Goal: Information Seeking & Learning: Learn about a topic

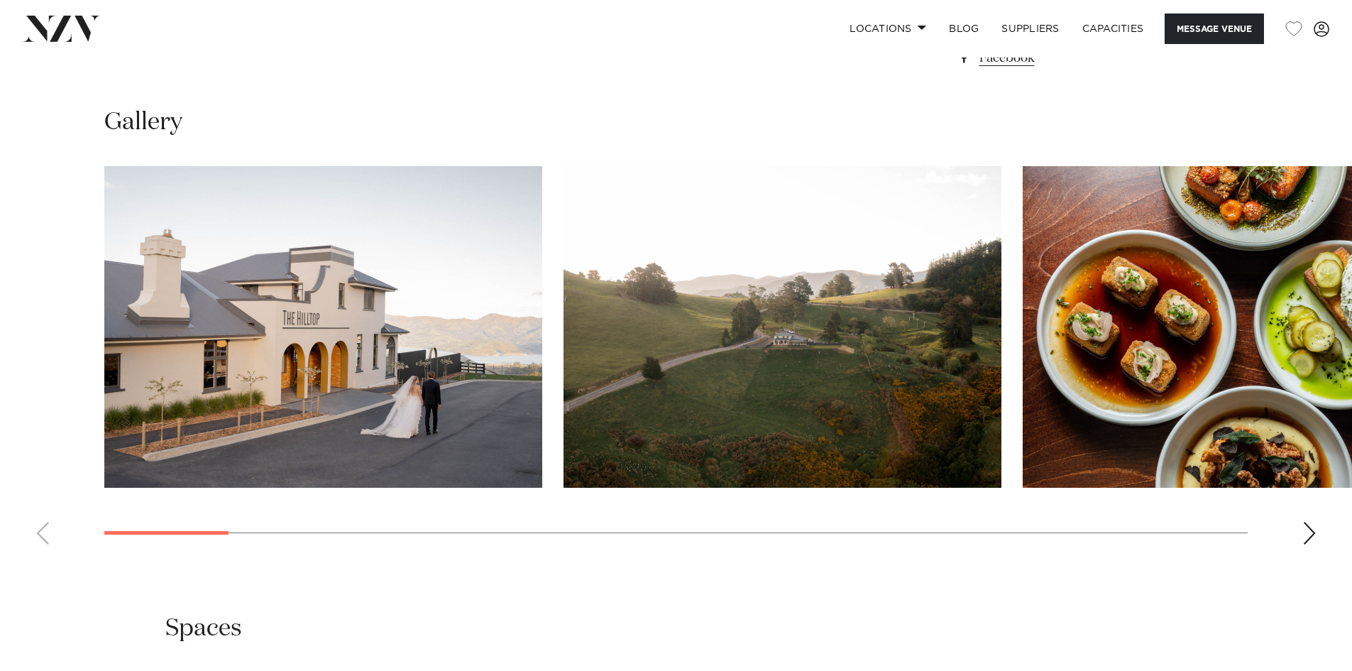
scroll to position [1349, 0]
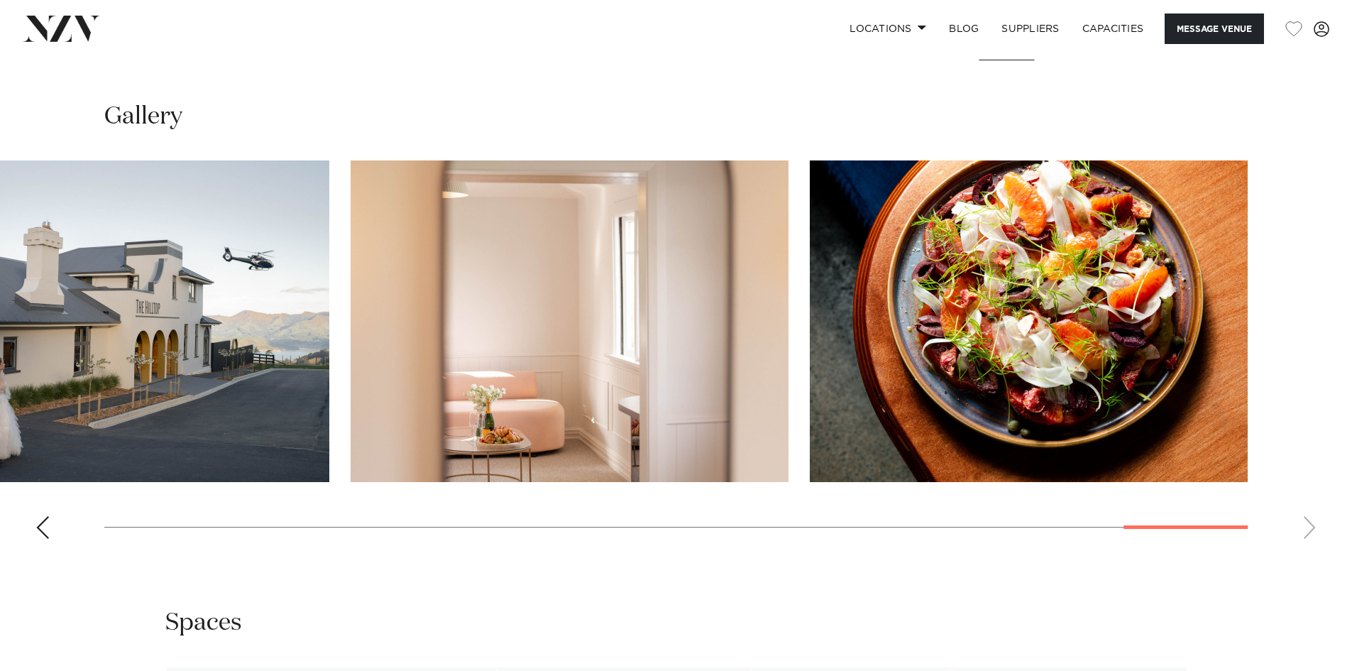
click at [1276, 476] on swiper-container at bounding box center [676, 355] width 1352 height 390
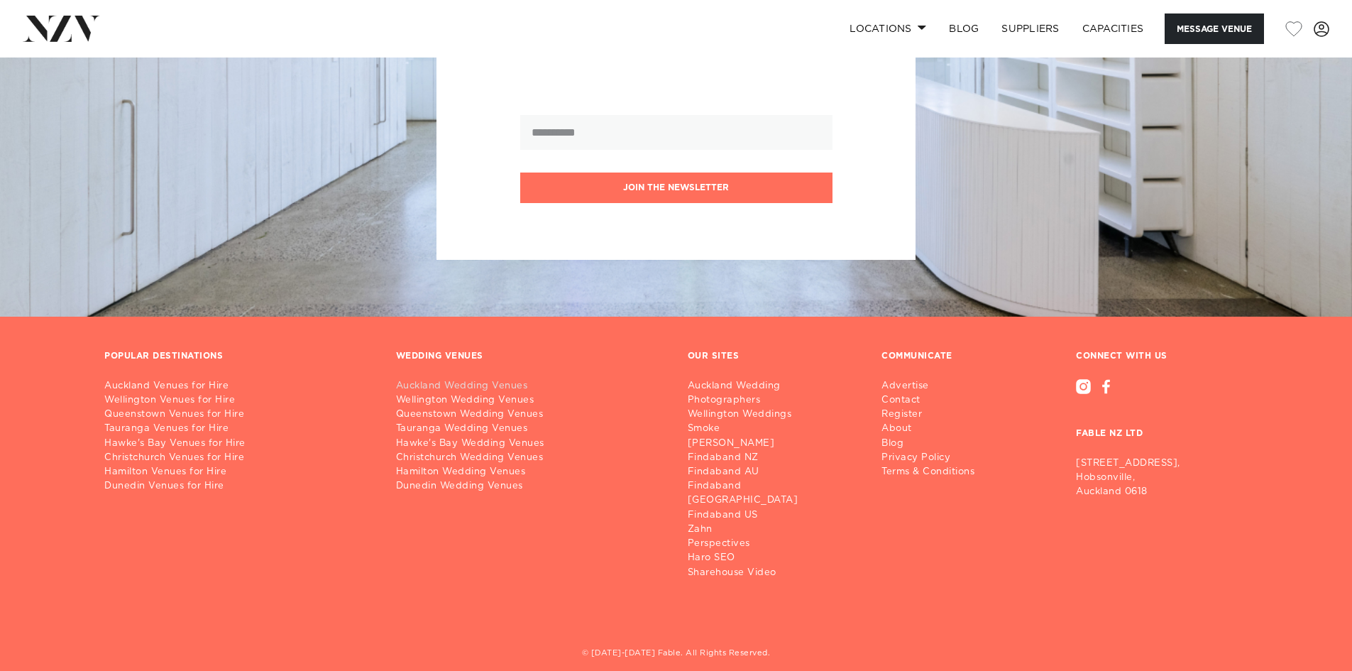
scroll to position [2294, 0]
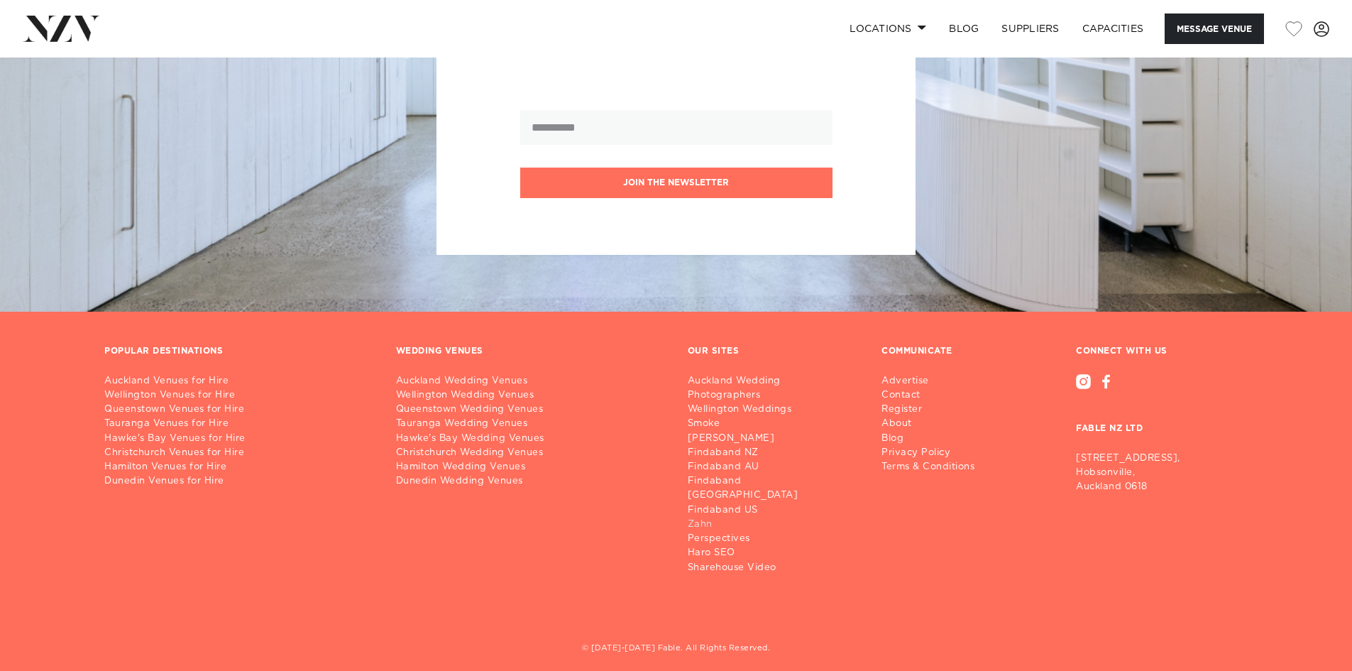
click at [702, 517] on link "Zahn" at bounding box center [774, 524] width 172 height 14
click at [458, 381] on link "Auckland Wedding Venues" at bounding box center [530, 381] width 269 height 14
click at [190, 380] on link "Auckland Venues for Hire" at bounding box center [238, 381] width 269 height 14
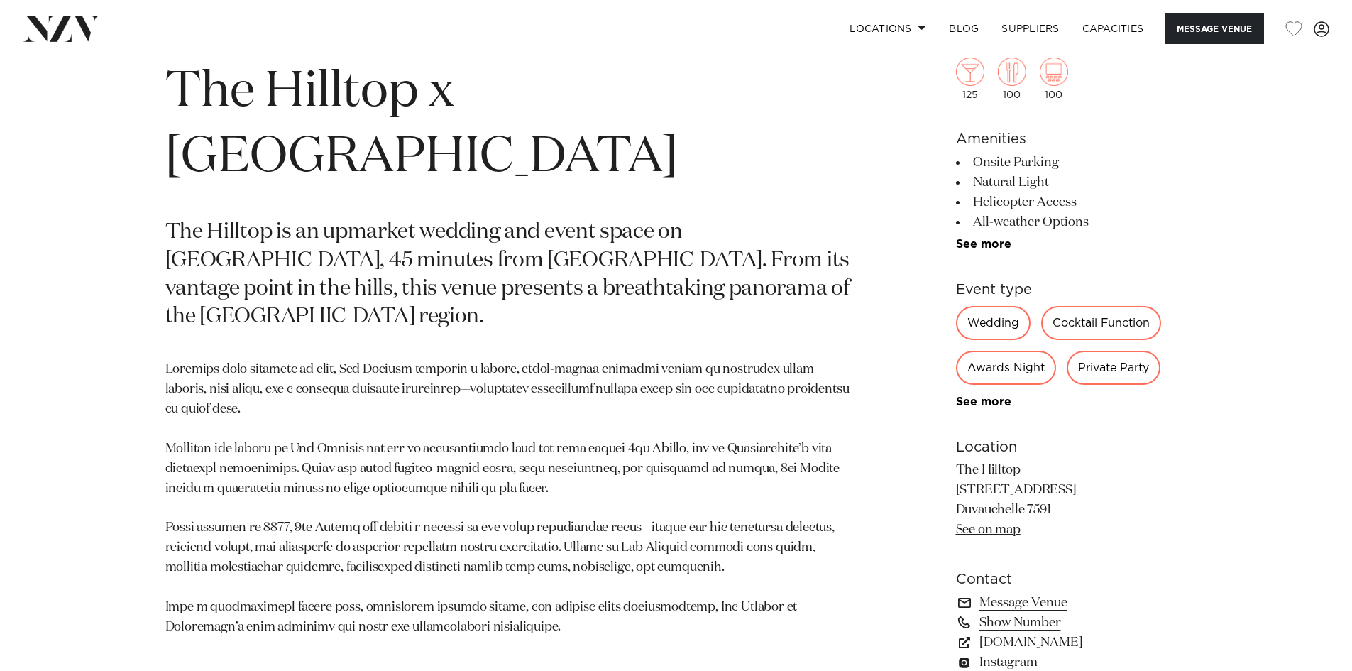
scroll to position [701, 0]
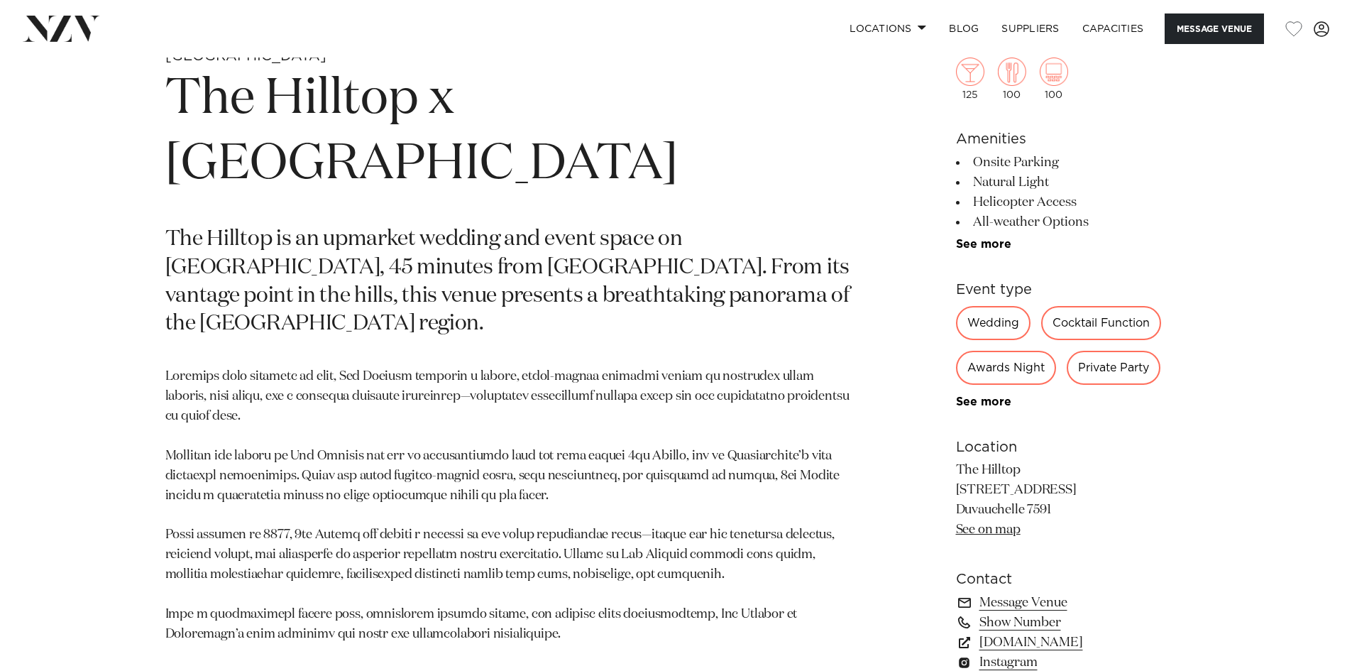
drag, startPoint x: 958, startPoint y: 471, endPoint x: 1066, endPoint y: 506, distance: 114.3
click at [1066, 506] on div "Christchurch The Hilltop x 5th Street The Hilltop is an upmarket wedding and ev…" at bounding box center [676, 387] width 1208 height 680
click at [1073, 518] on p "The Hilltop 5207 Christchurch Akaroa Road Duvauchelle 7591 See on map" at bounding box center [1071, 500] width 231 height 79
drag, startPoint x: 1054, startPoint y: 510, endPoint x: 939, endPoint y: 467, distance: 122.6
click at [939, 467] on div "Christchurch The Hilltop x 5th Street The Hilltop is an upmarket wedding and ev…" at bounding box center [676, 387] width 1208 height 680
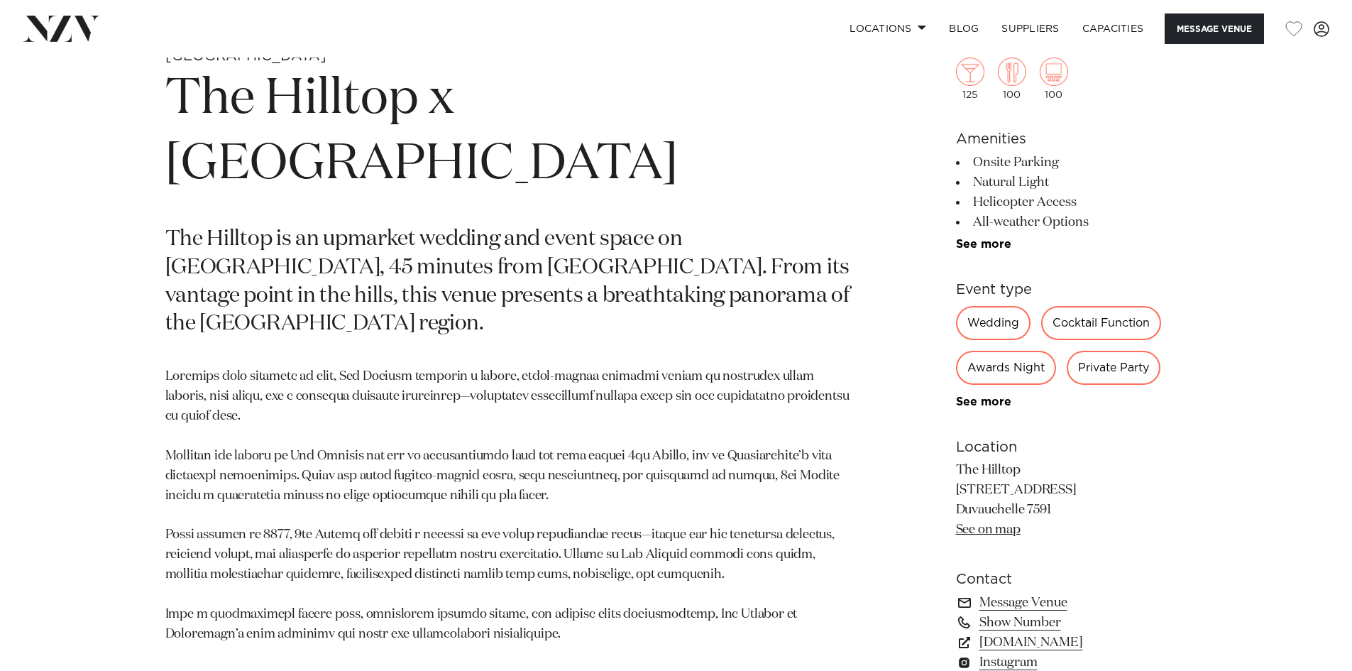
click at [980, 527] on link "See on map" at bounding box center [988, 529] width 65 height 13
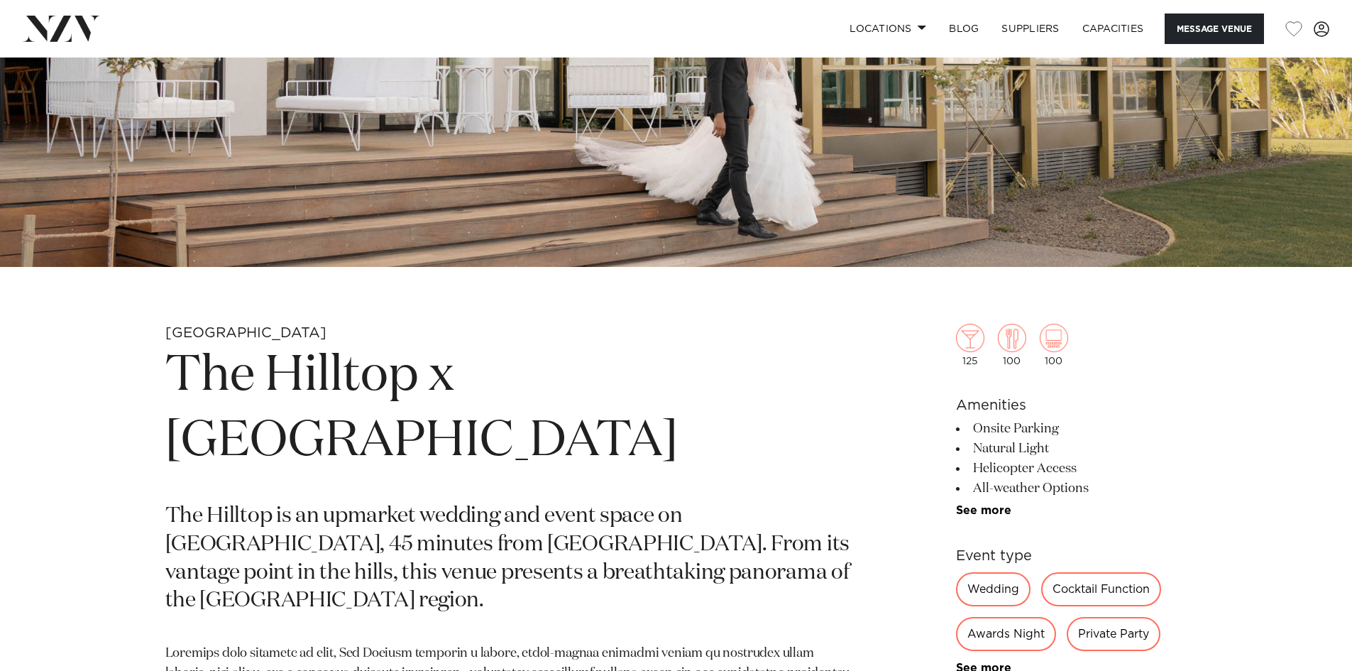
scroll to position [426, 0]
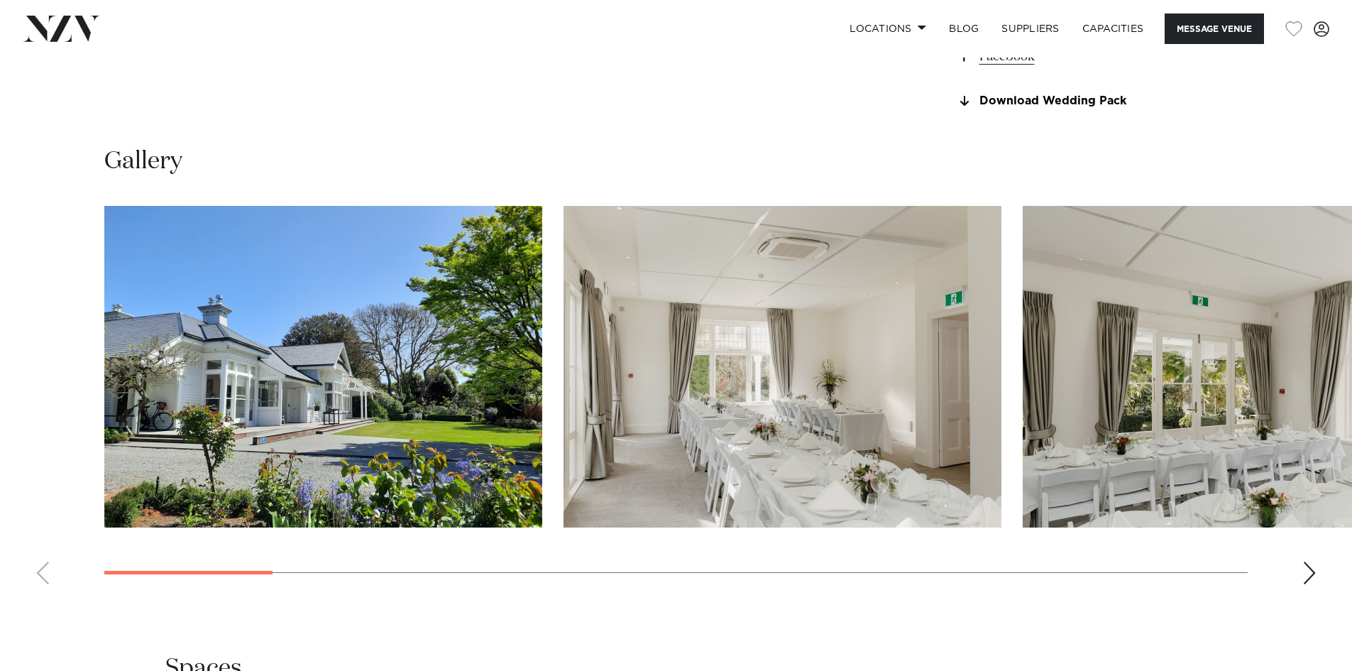
scroll to position [1349, 0]
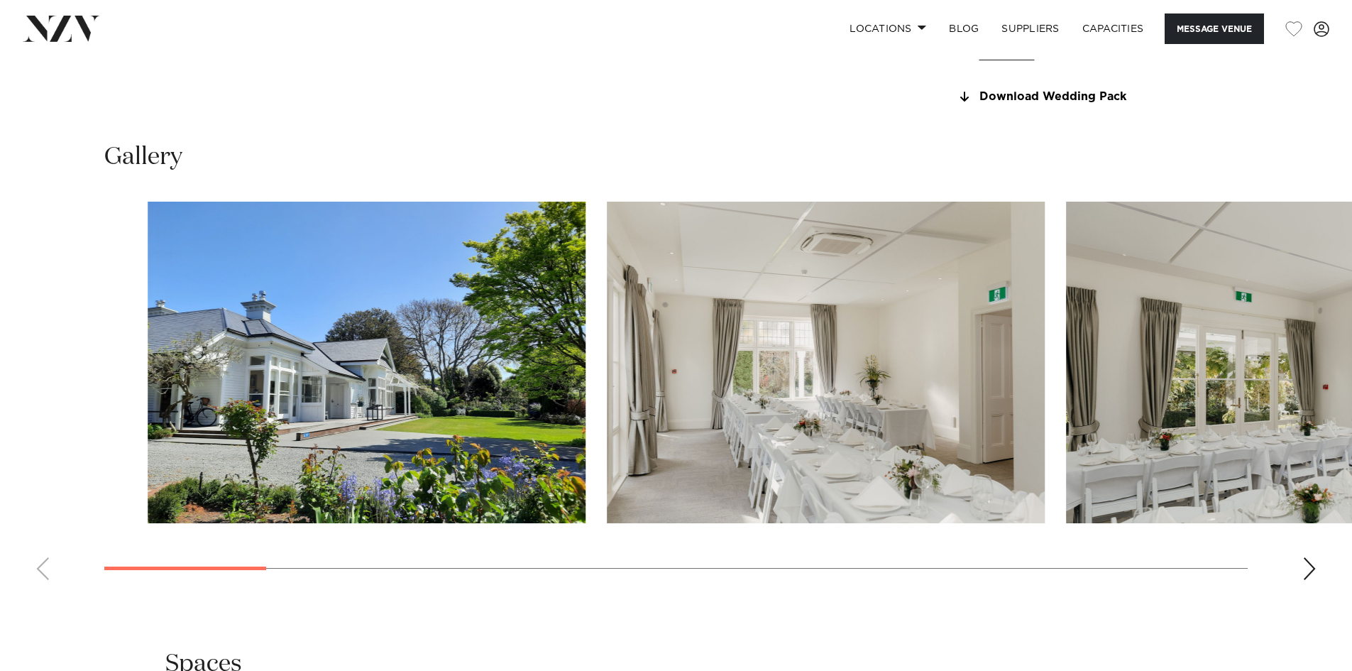
click at [340, 572] on swiper-container at bounding box center [676, 397] width 1352 height 390
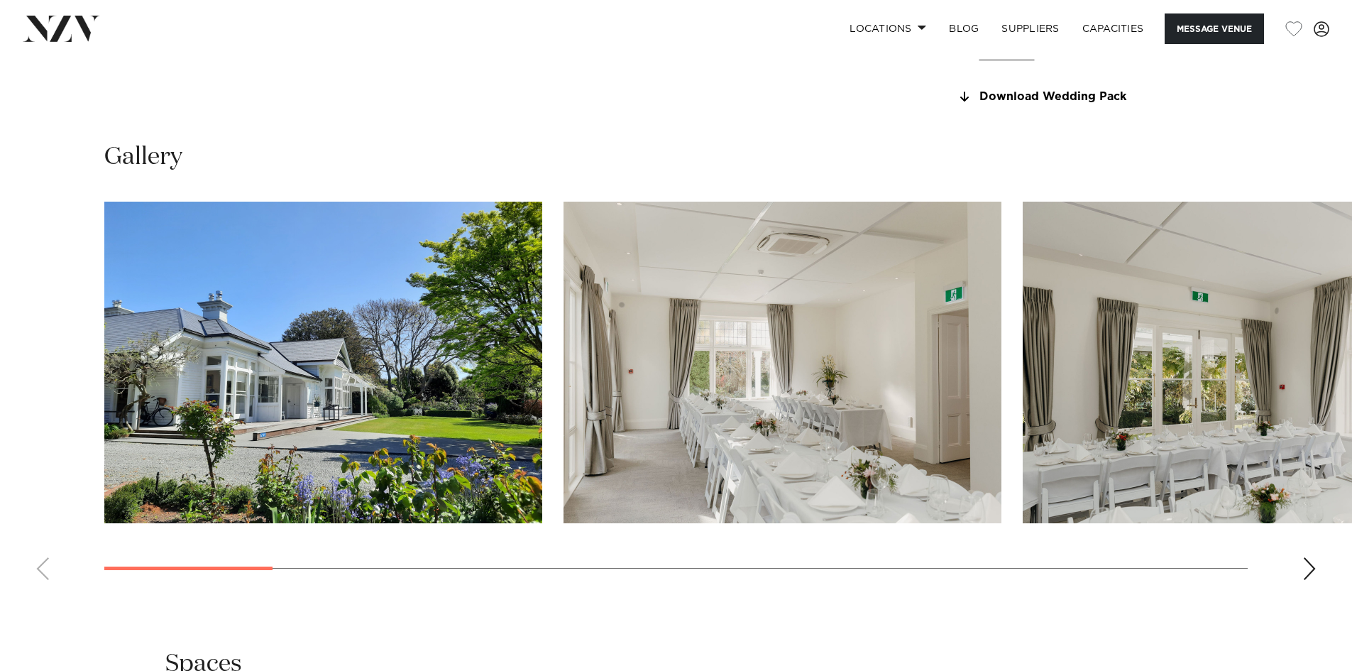
click at [289, 567] on swiper-container at bounding box center [676, 397] width 1352 height 390
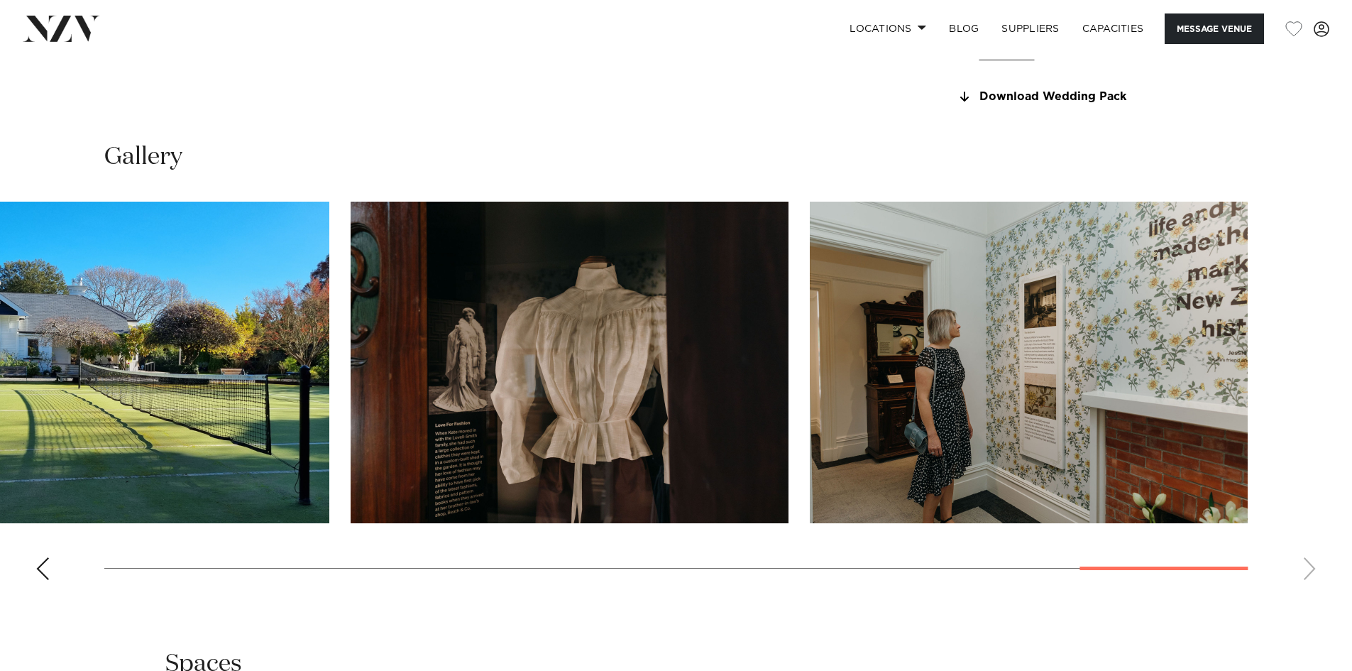
click at [1273, 505] on swiper-container at bounding box center [676, 397] width 1352 height 390
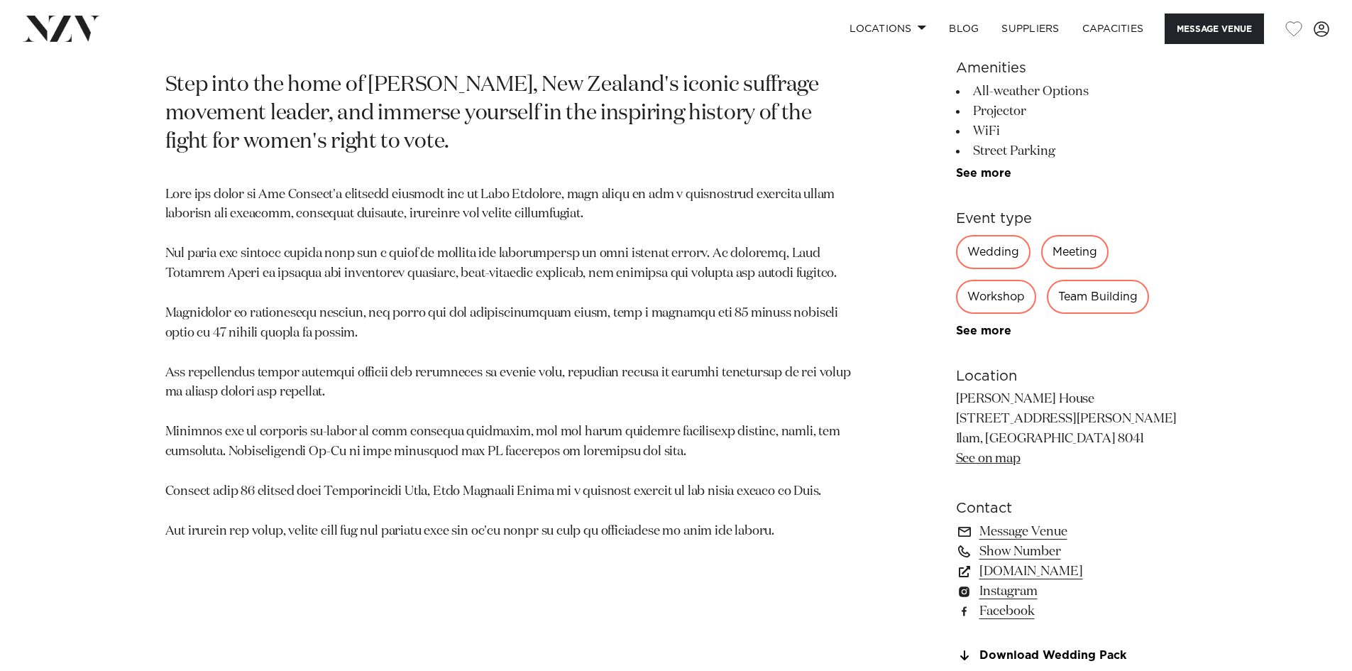
scroll to position [781, 0]
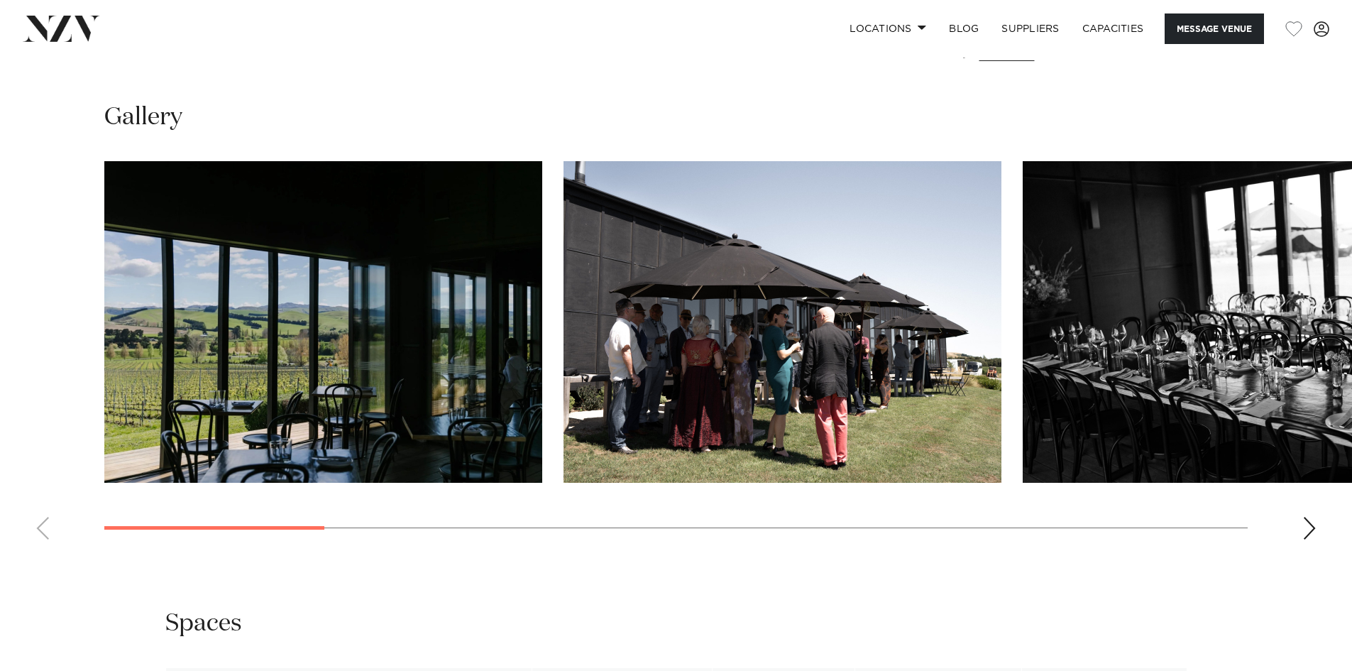
scroll to position [1278, 0]
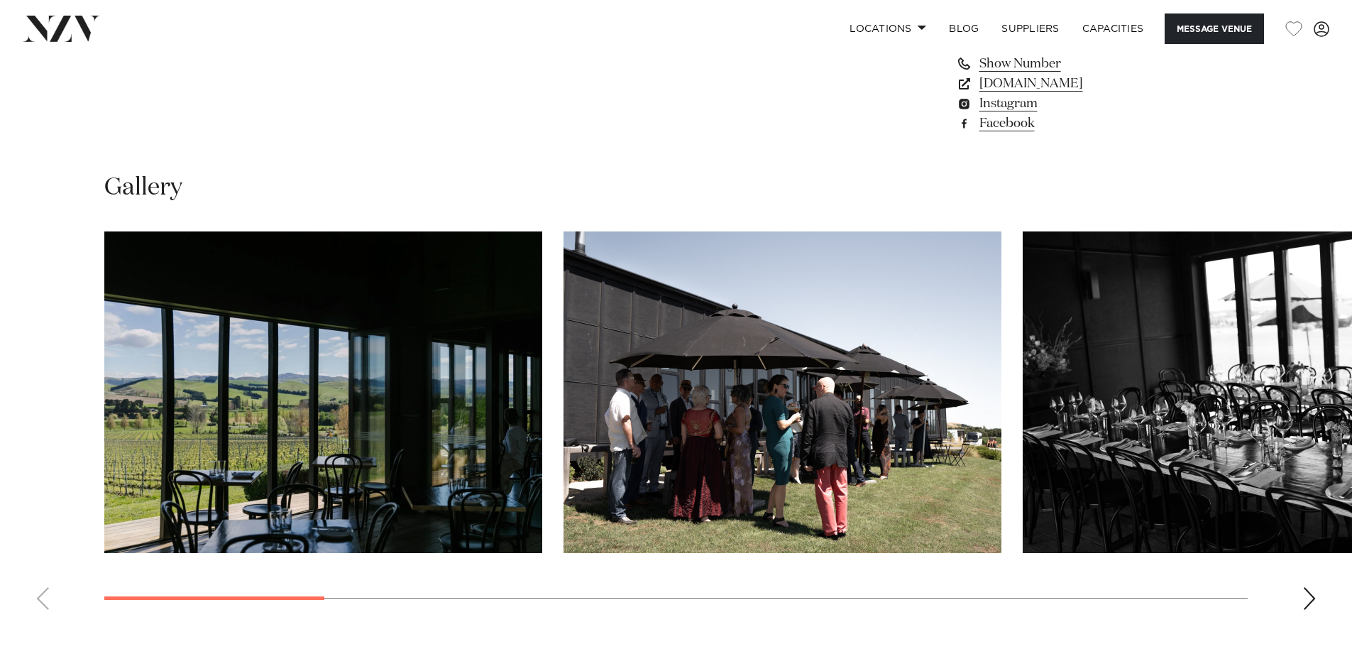
click at [568, 588] on swiper-container at bounding box center [676, 426] width 1352 height 390
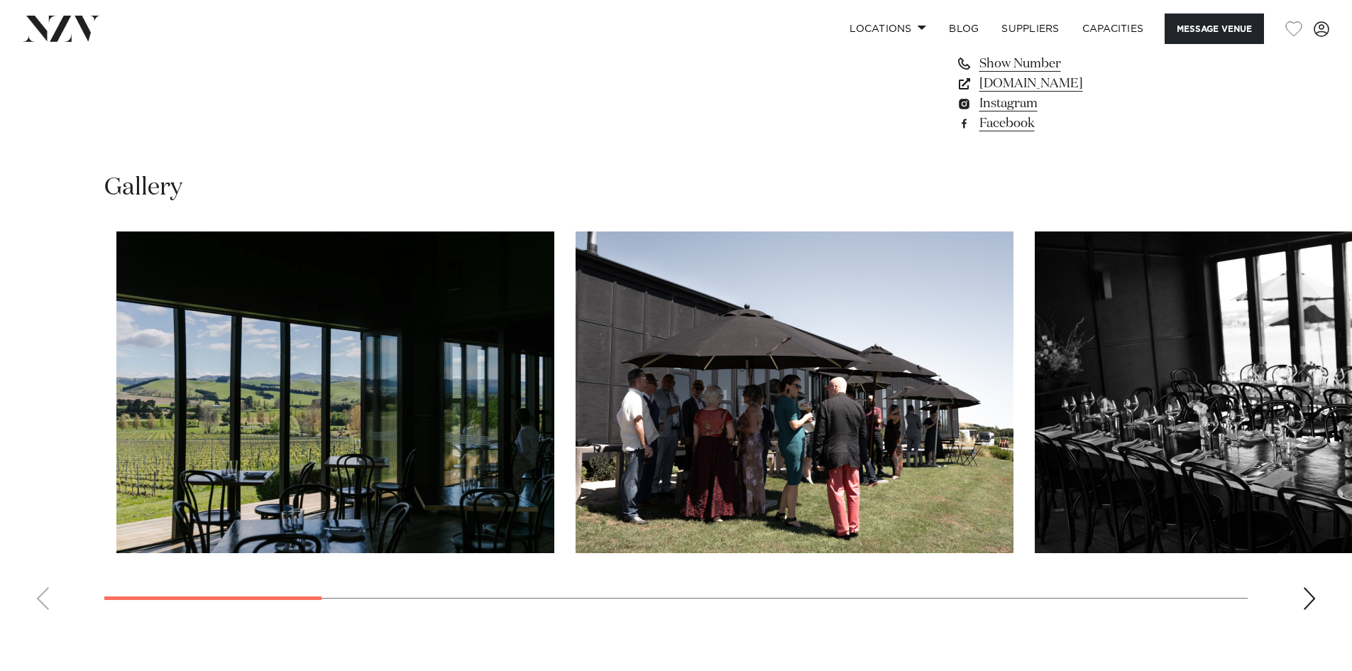
click at [360, 595] on swiper-container at bounding box center [676, 426] width 1352 height 390
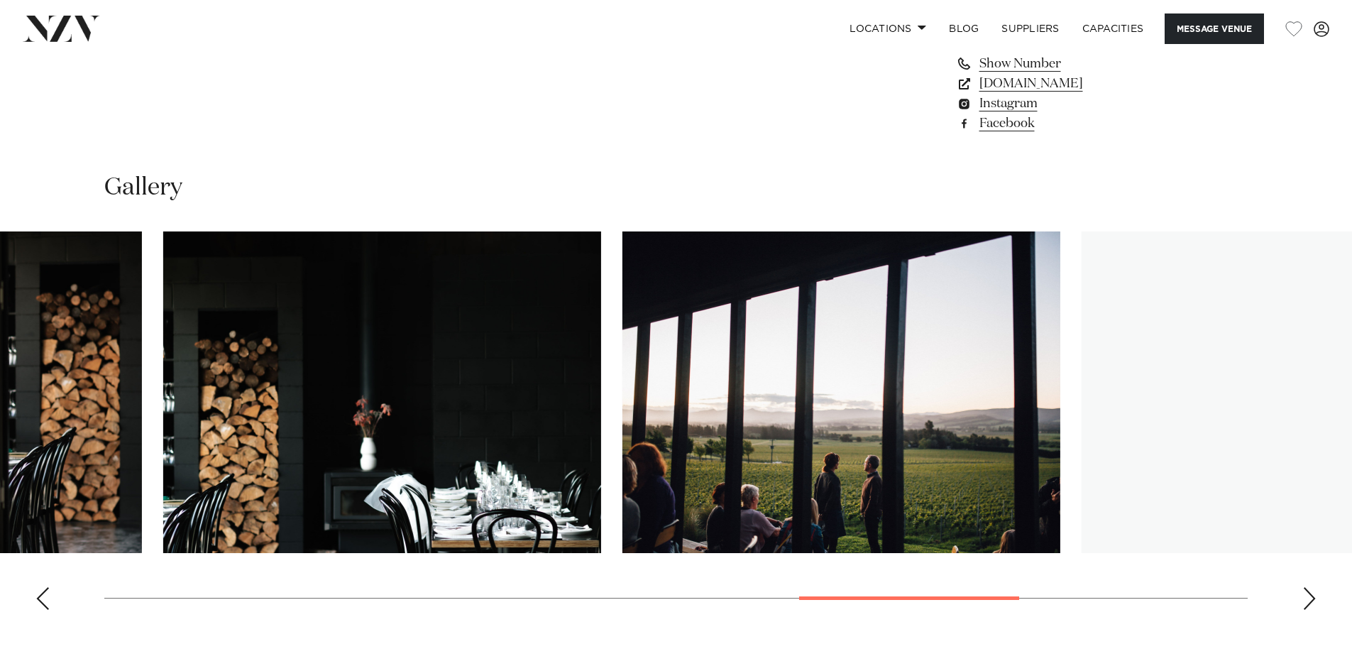
click at [1022, 542] on swiper-container at bounding box center [676, 426] width 1352 height 390
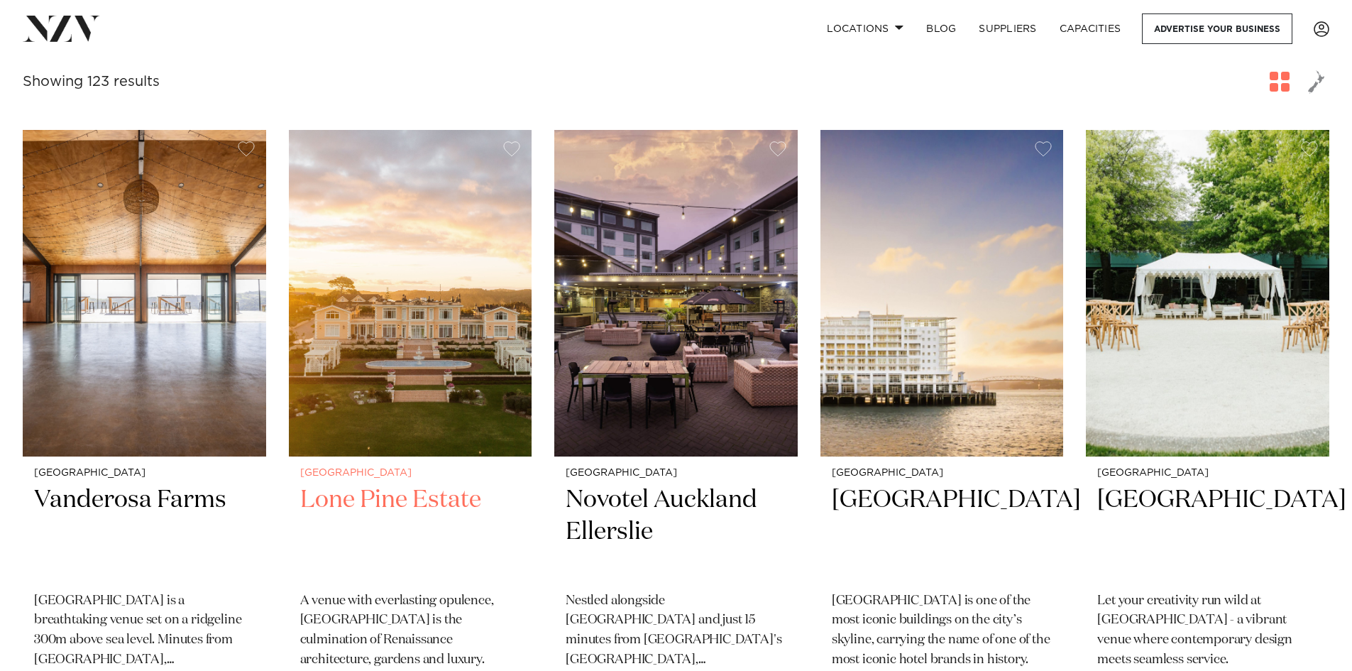
scroll to position [497, 0]
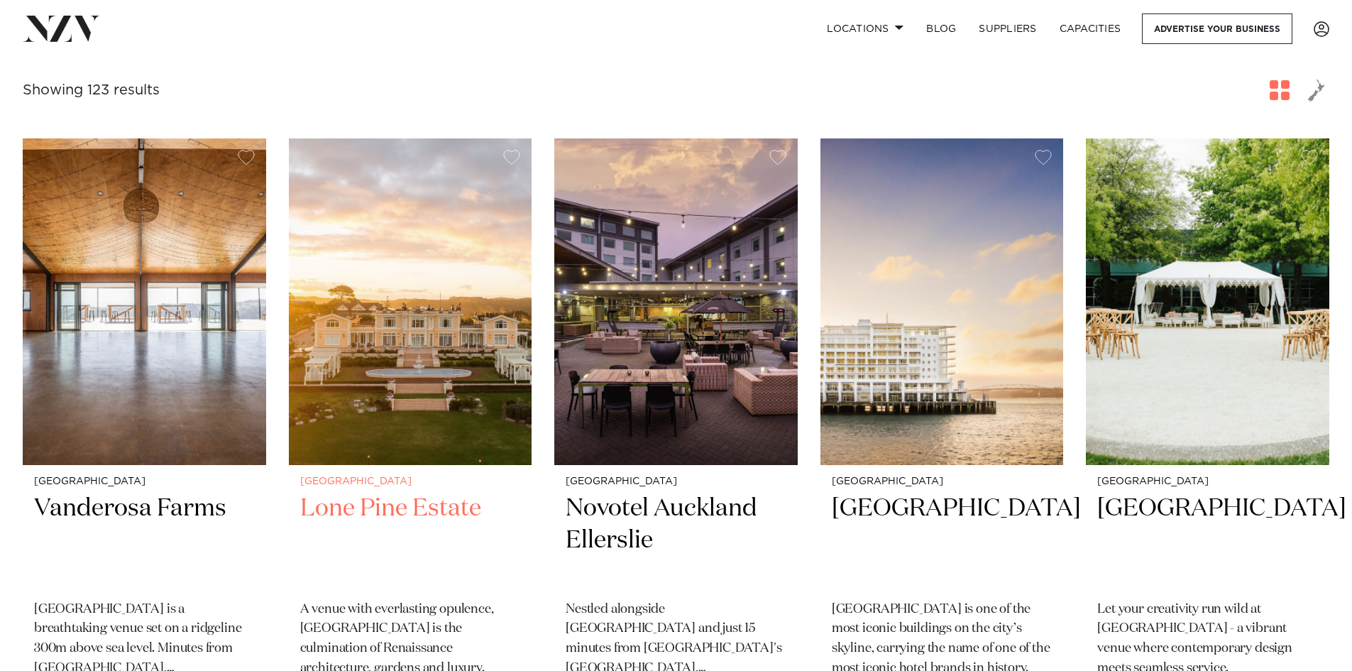
click at [381, 493] on h2 "Lone Pine Estate" at bounding box center [410, 541] width 221 height 96
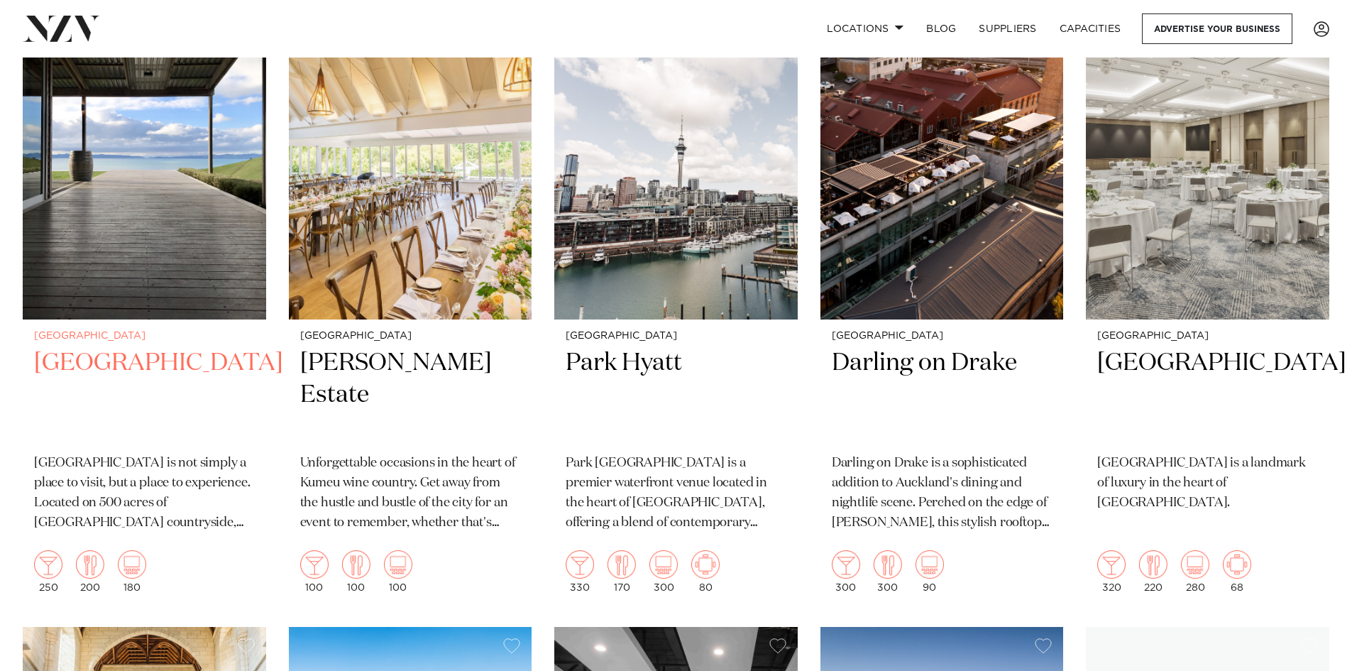
scroll to position [1278, 0]
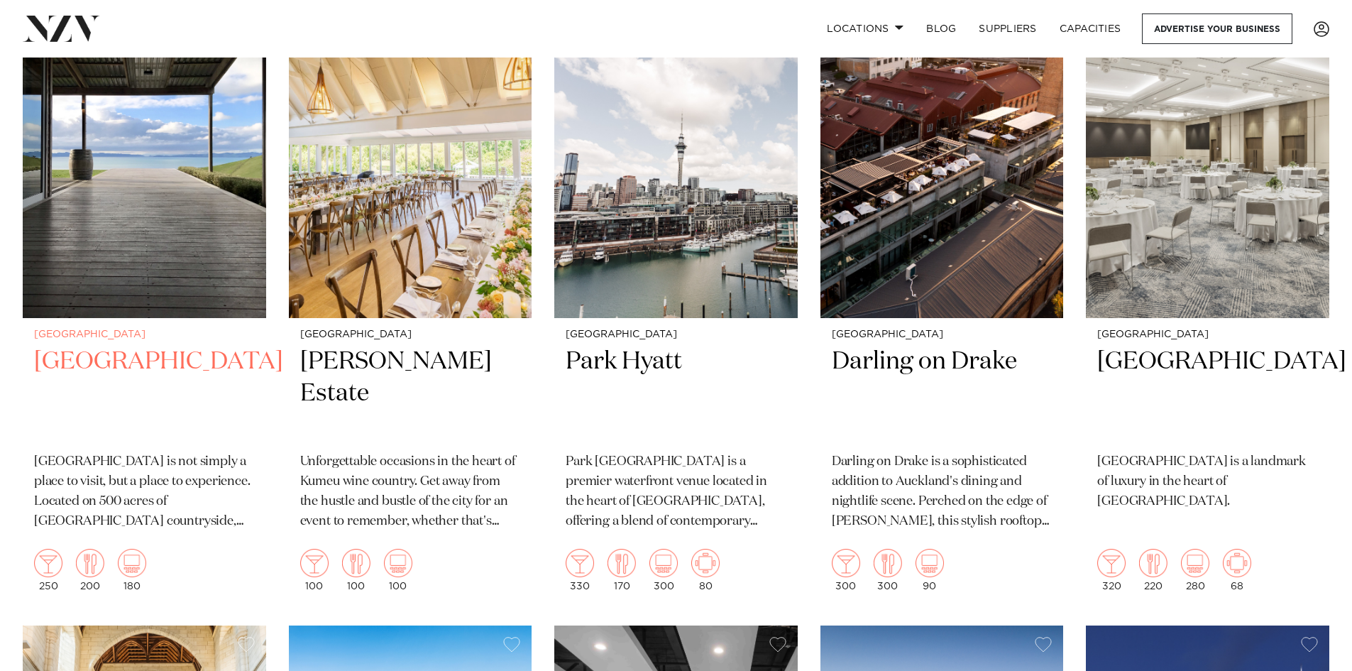
click at [93, 346] on h2 "Kauri Bay" at bounding box center [144, 394] width 221 height 96
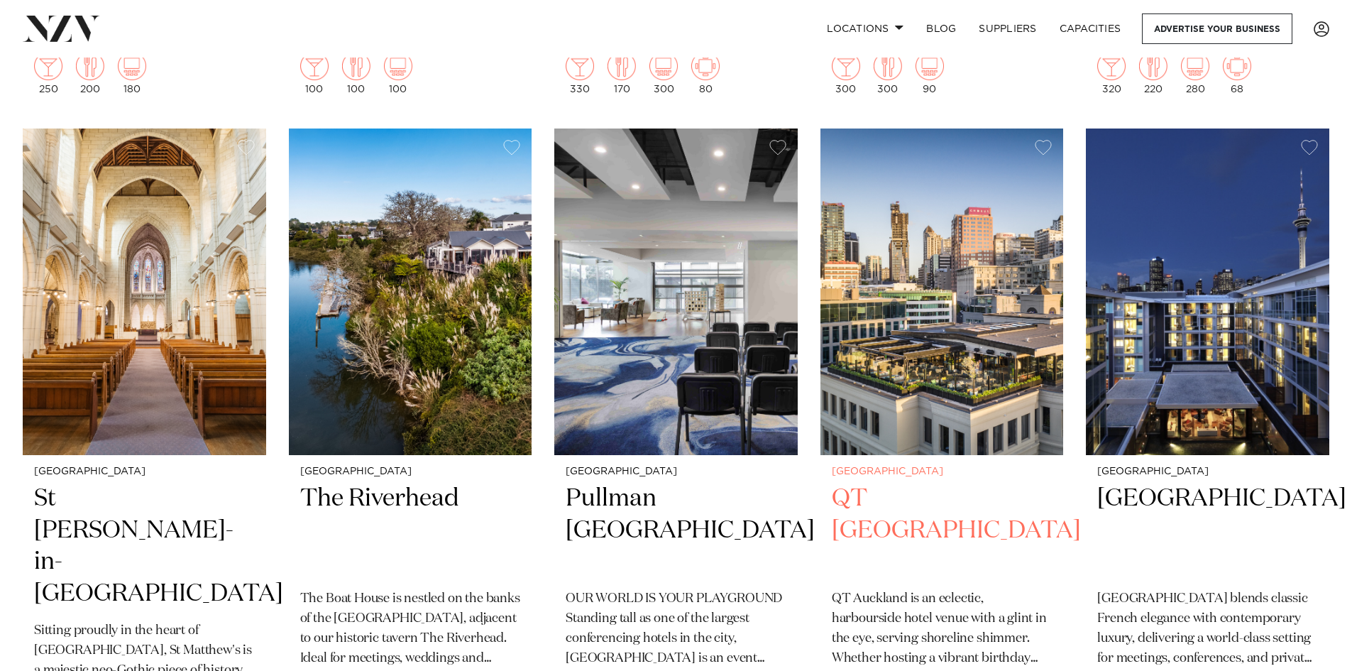
scroll to position [1846, 0]
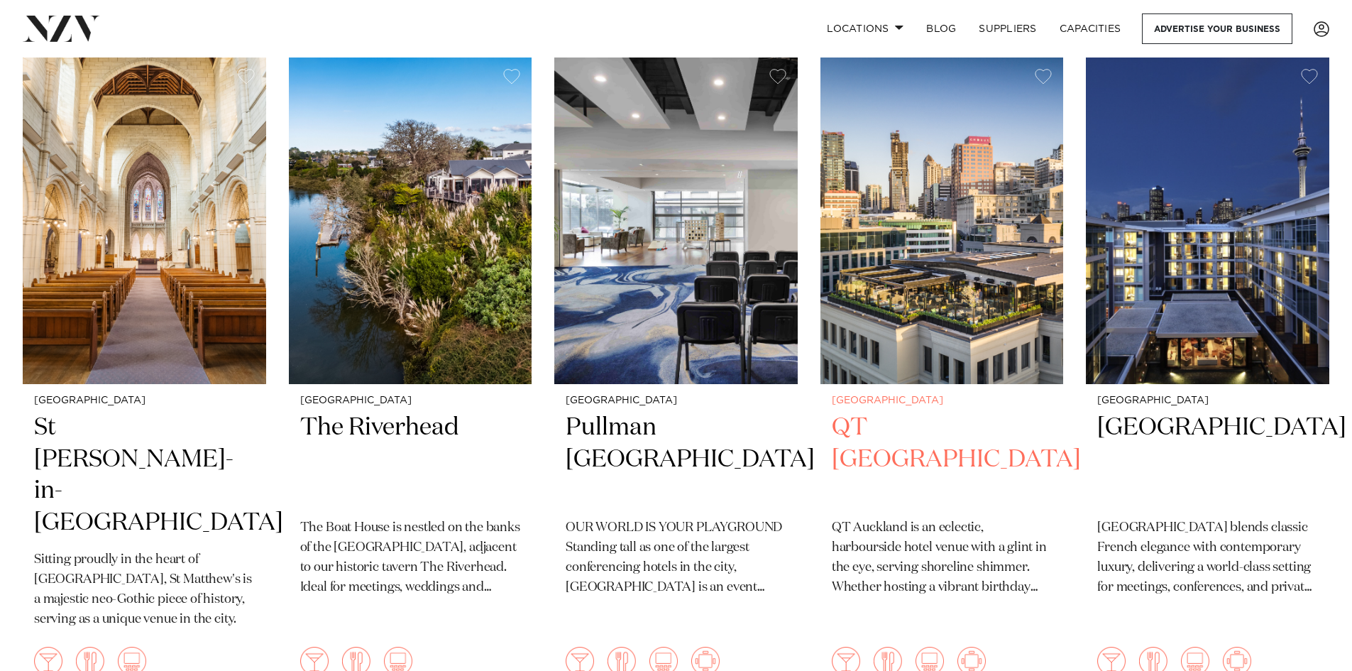
click at [867, 412] on h2 "QT Auckland" at bounding box center [942, 460] width 221 height 96
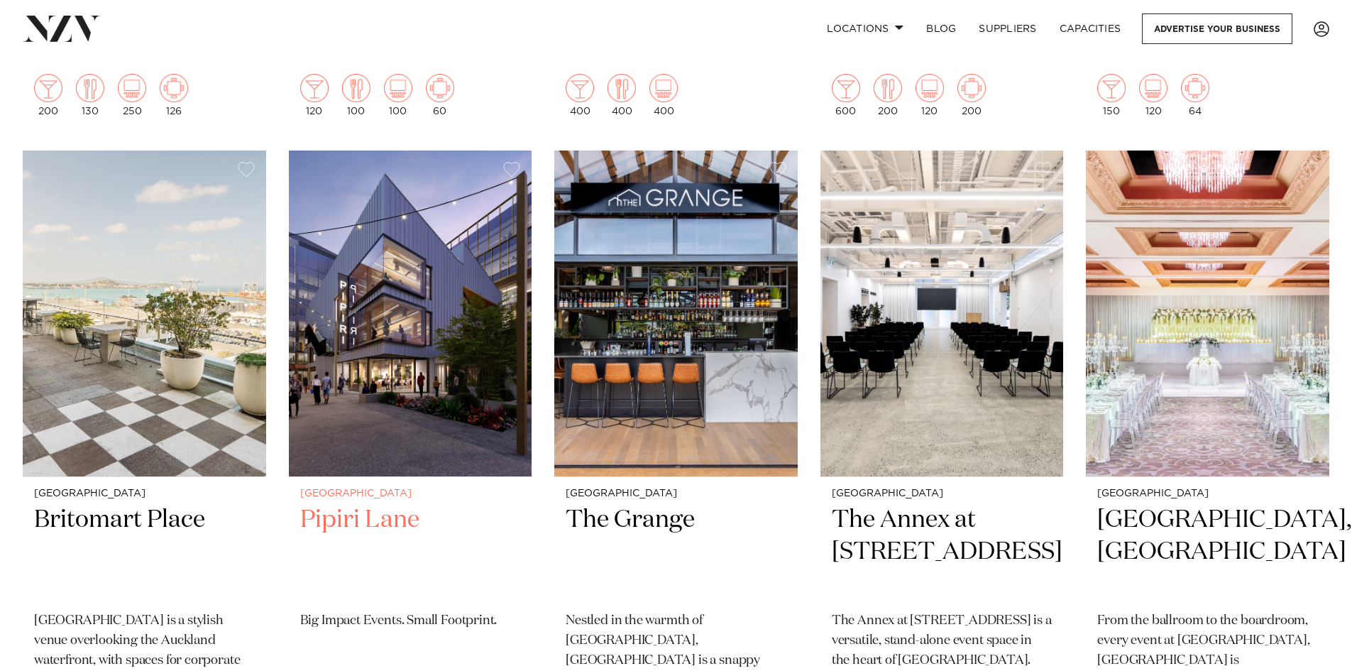
scroll to position [3123, 0]
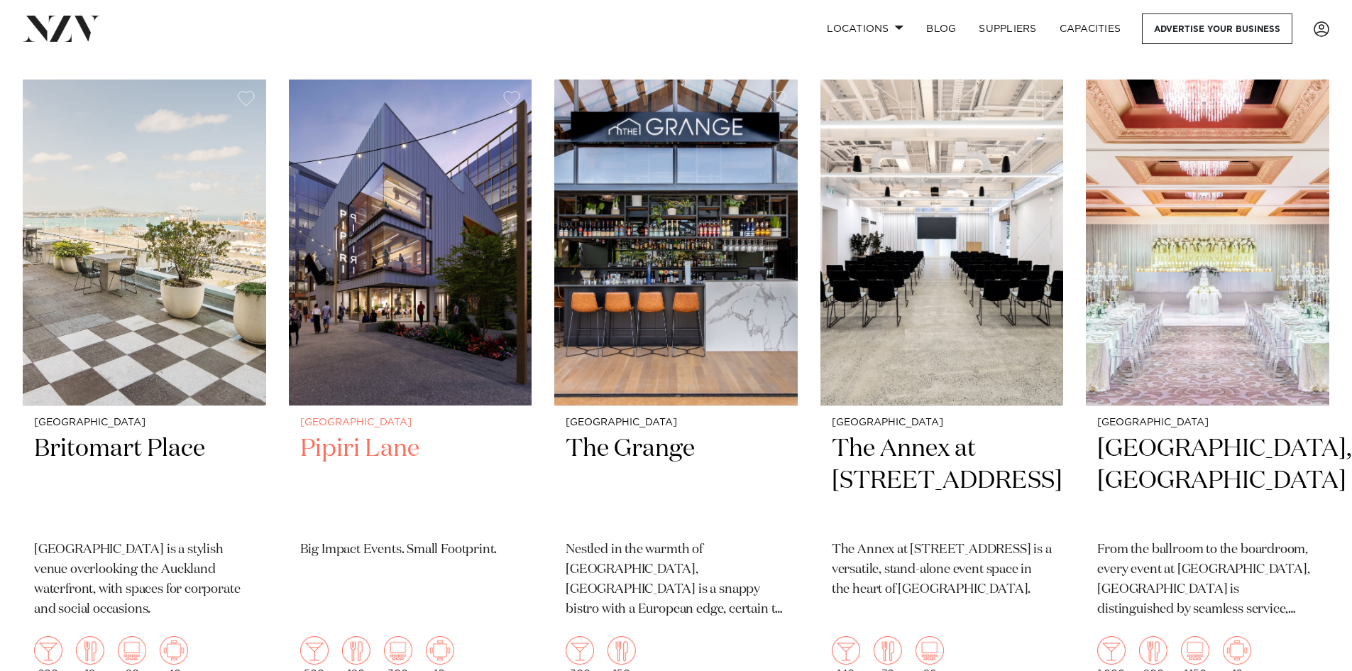
click at [341, 433] on h2 "Pipiri Lane" at bounding box center [410, 481] width 221 height 96
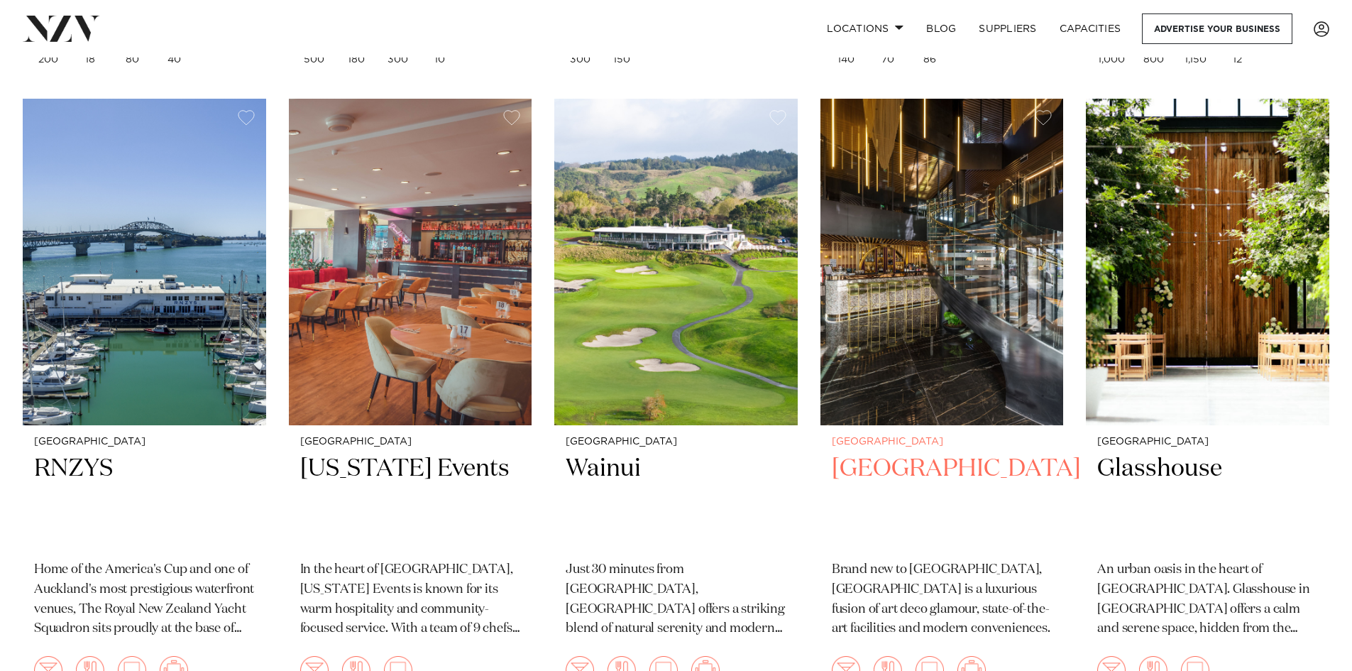
scroll to position [3762, 0]
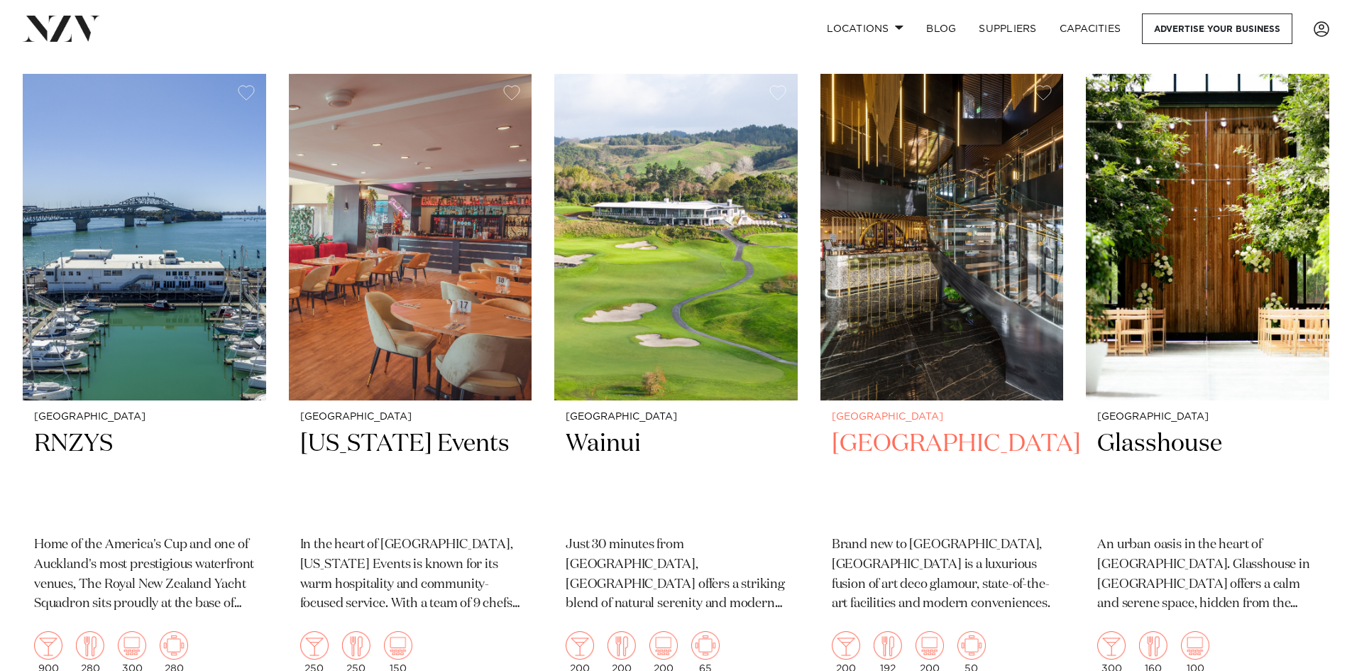
click at [884, 428] on h2 "SOHO Hotel Auckland" at bounding box center [942, 476] width 221 height 96
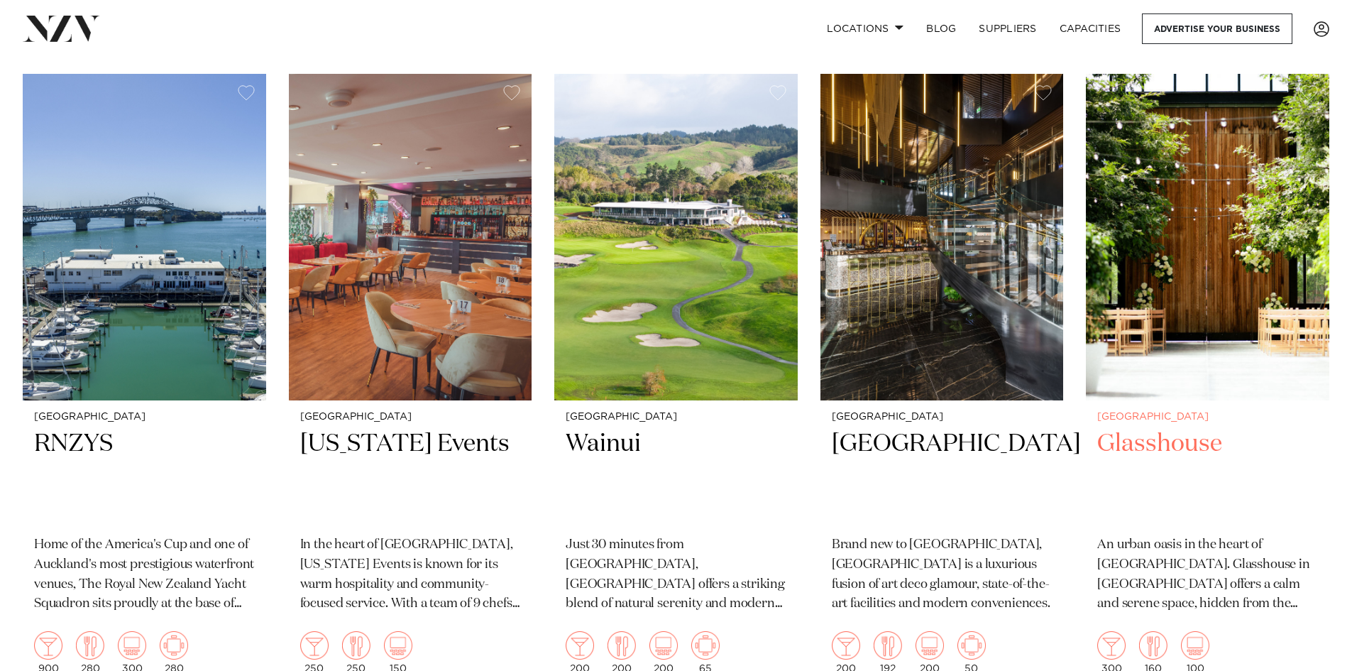
click at [1139, 428] on h2 "Glasshouse" at bounding box center [1207, 476] width 221 height 96
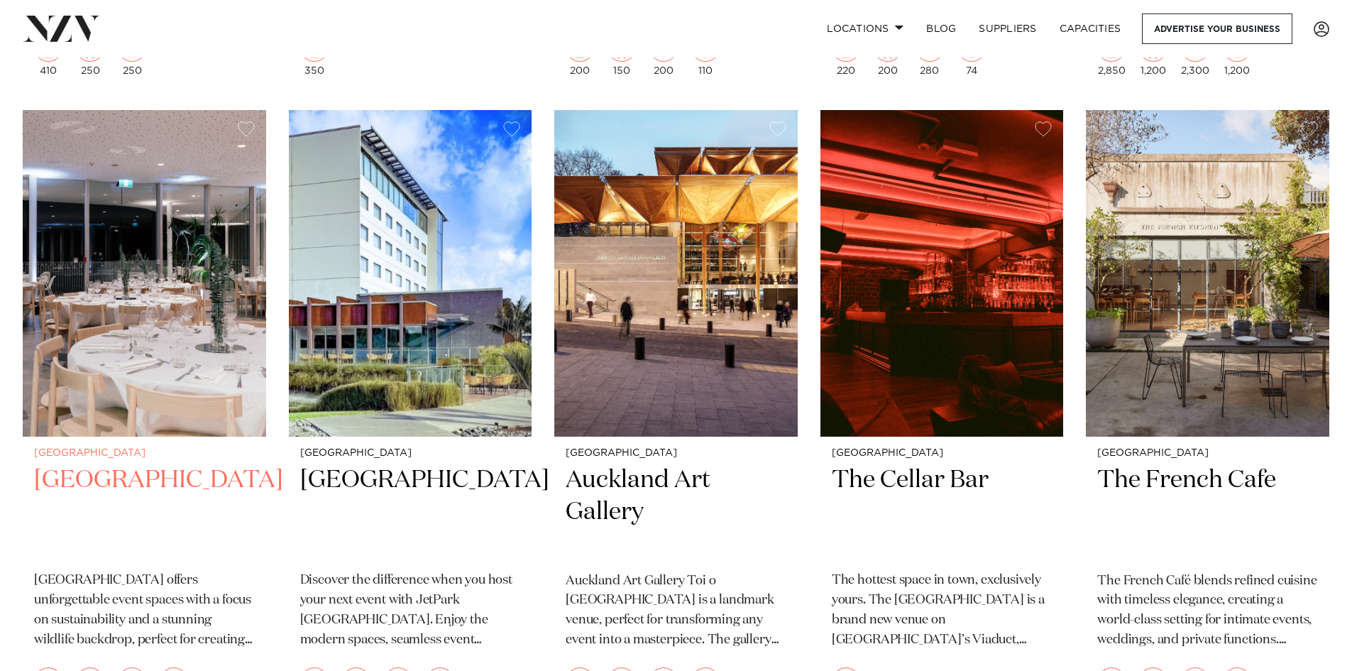
scroll to position [4969, 0]
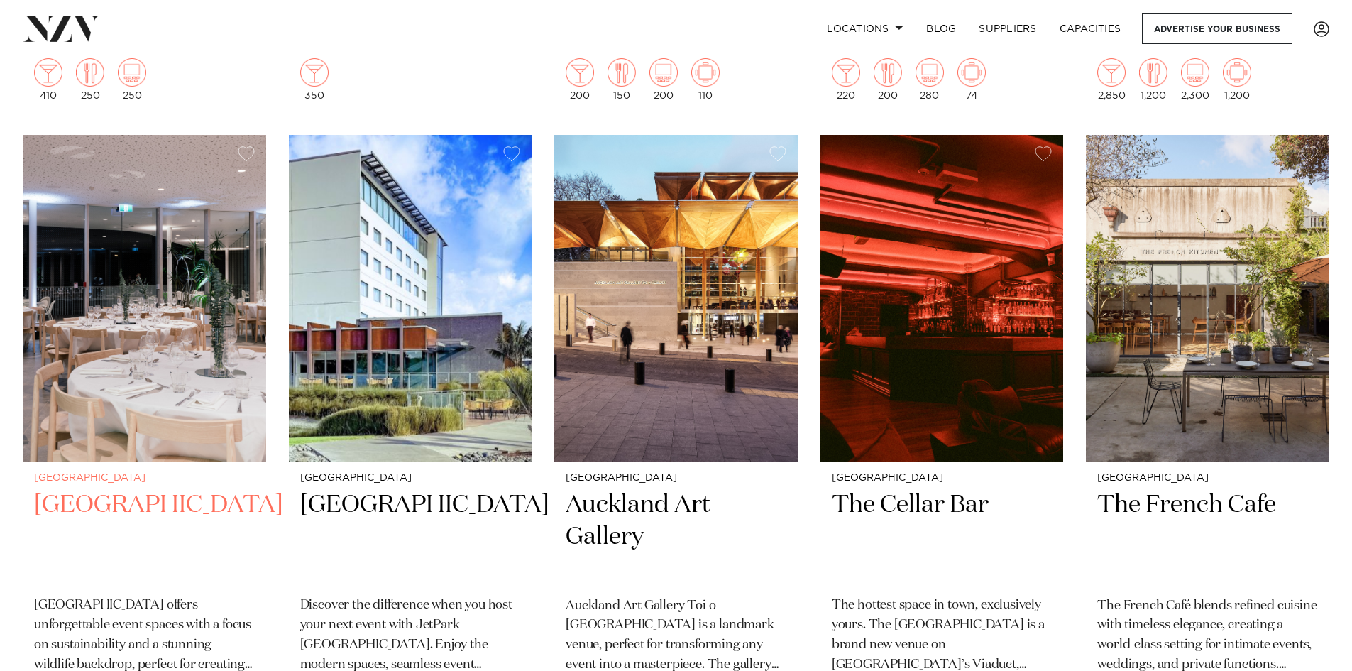
click at [152, 489] on h2 "Auckland Zoo" at bounding box center [144, 537] width 221 height 96
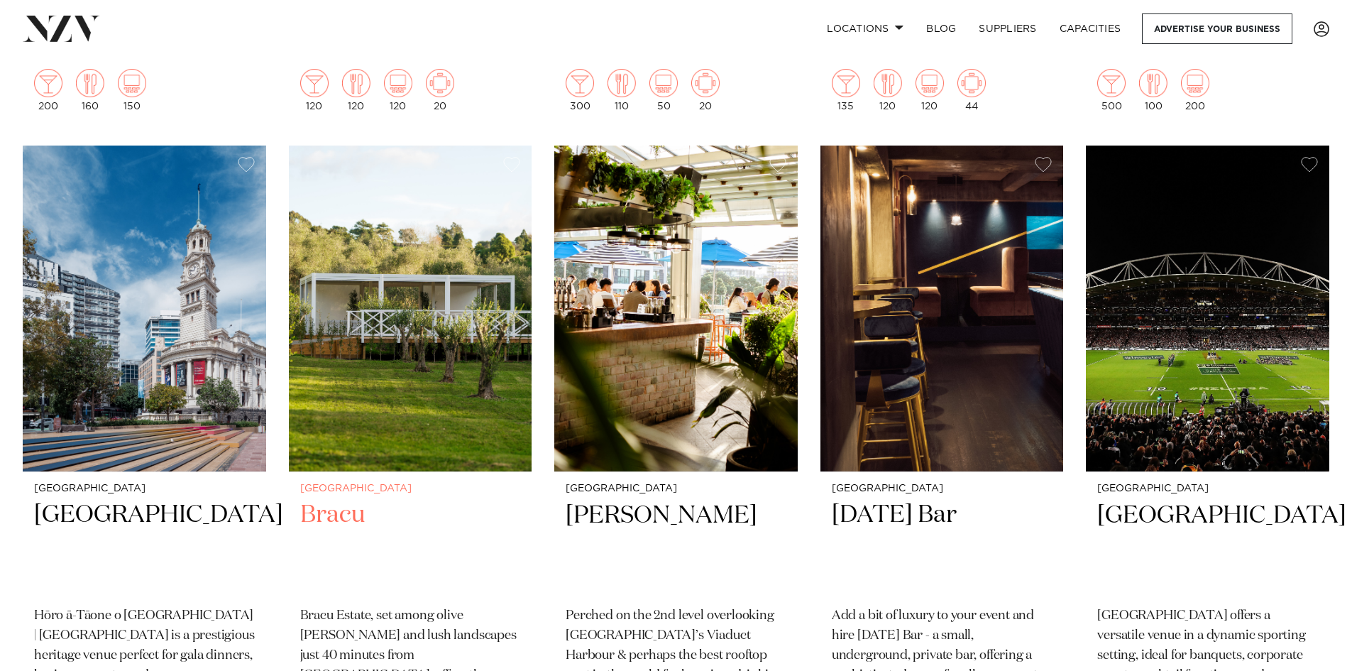
scroll to position [6885, 0]
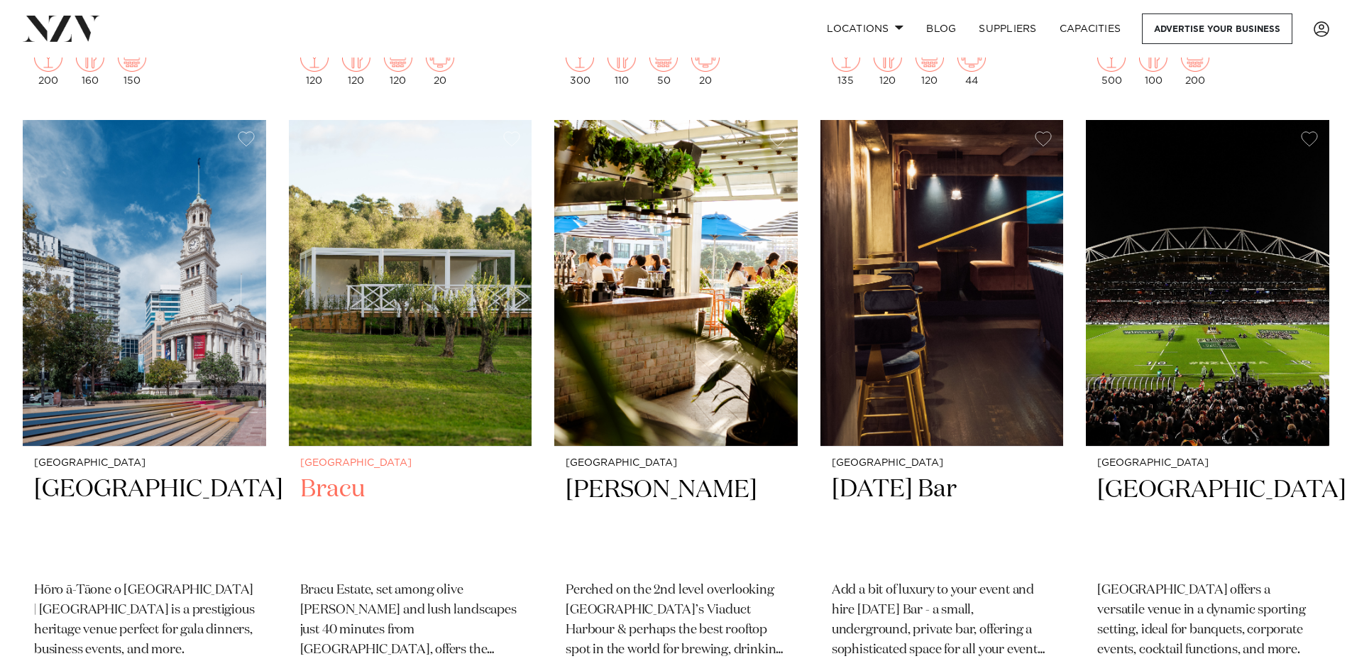
click at [351, 473] on h2 "Bracu" at bounding box center [410, 521] width 221 height 96
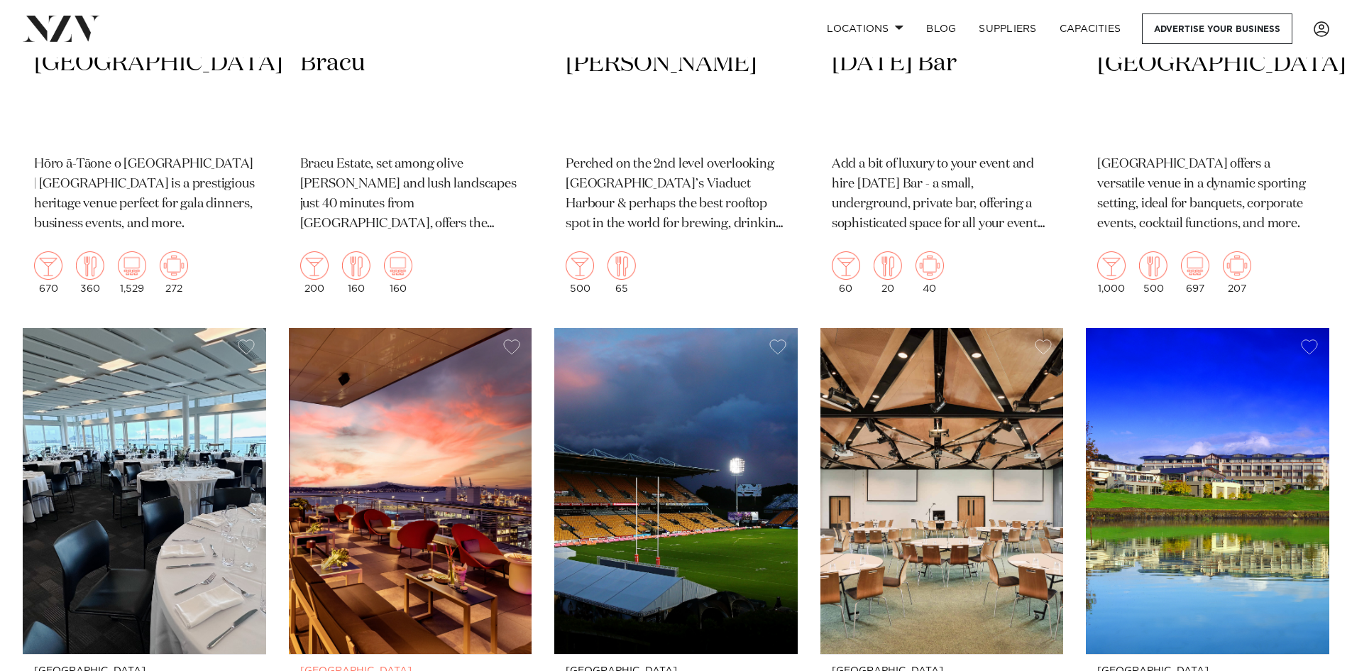
scroll to position [7524, 0]
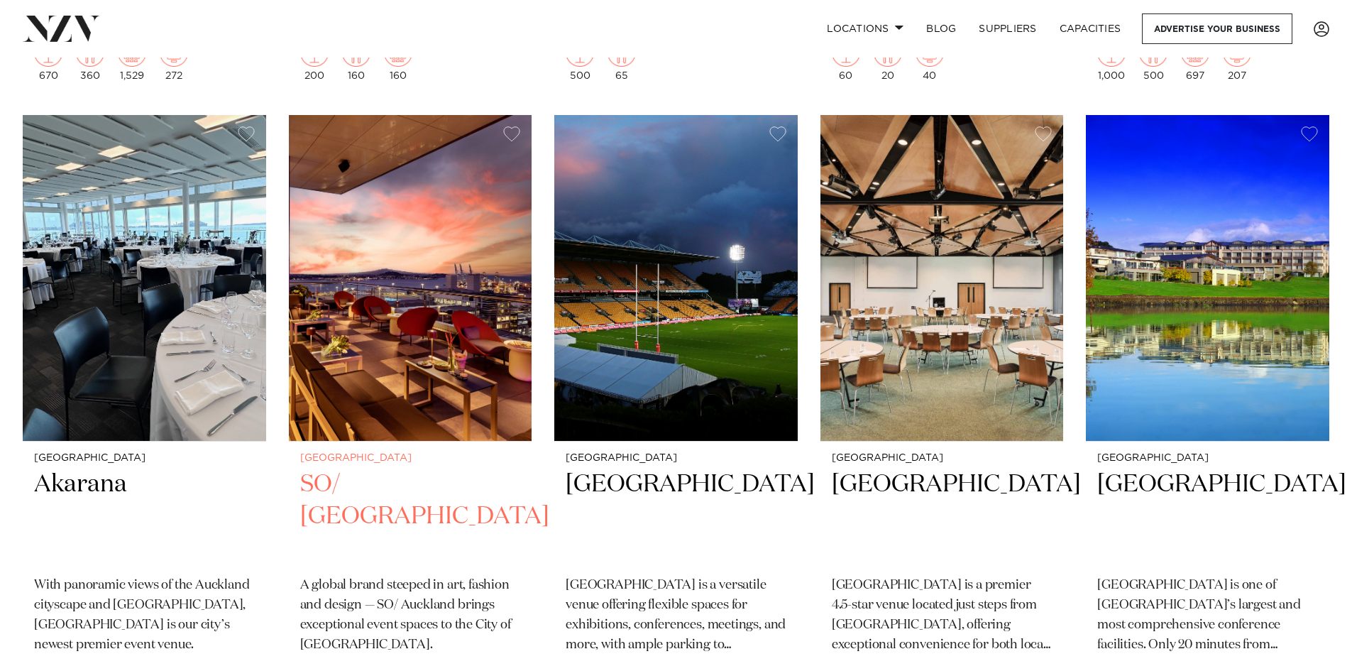
click at [379, 468] on h2 "SO/ [GEOGRAPHIC_DATA]" at bounding box center [410, 516] width 221 height 96
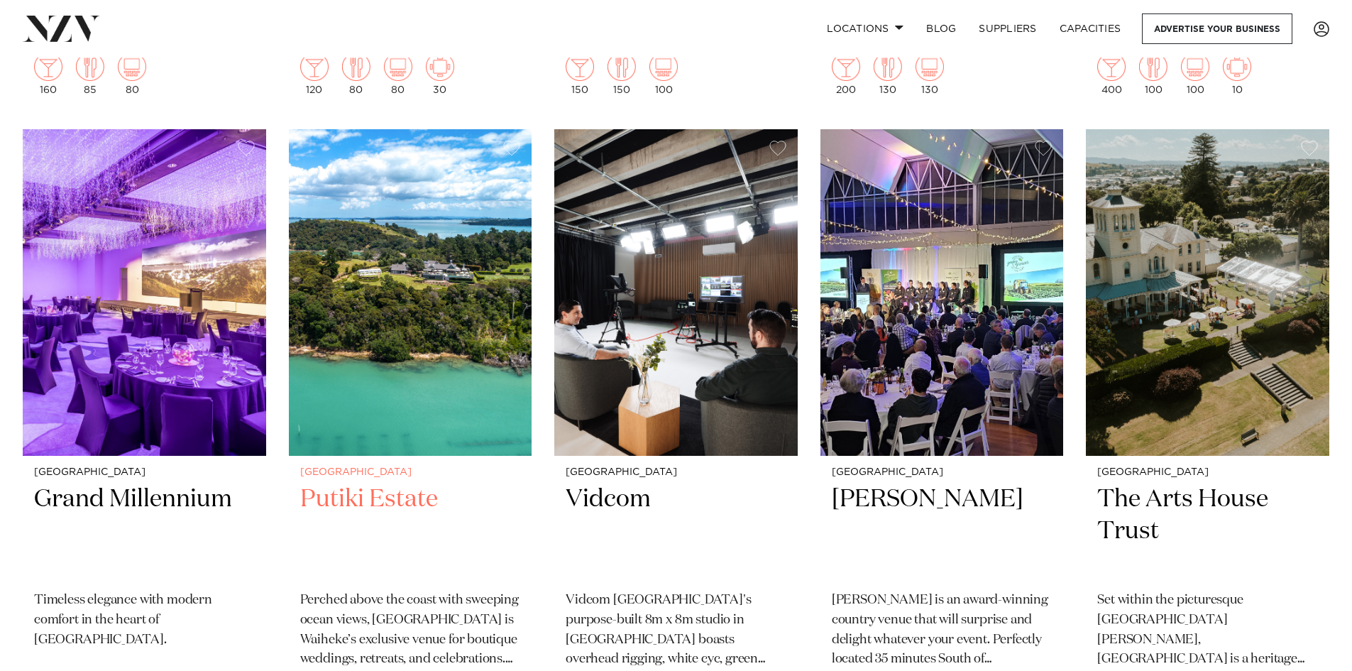
scroll to position [8802, 0]
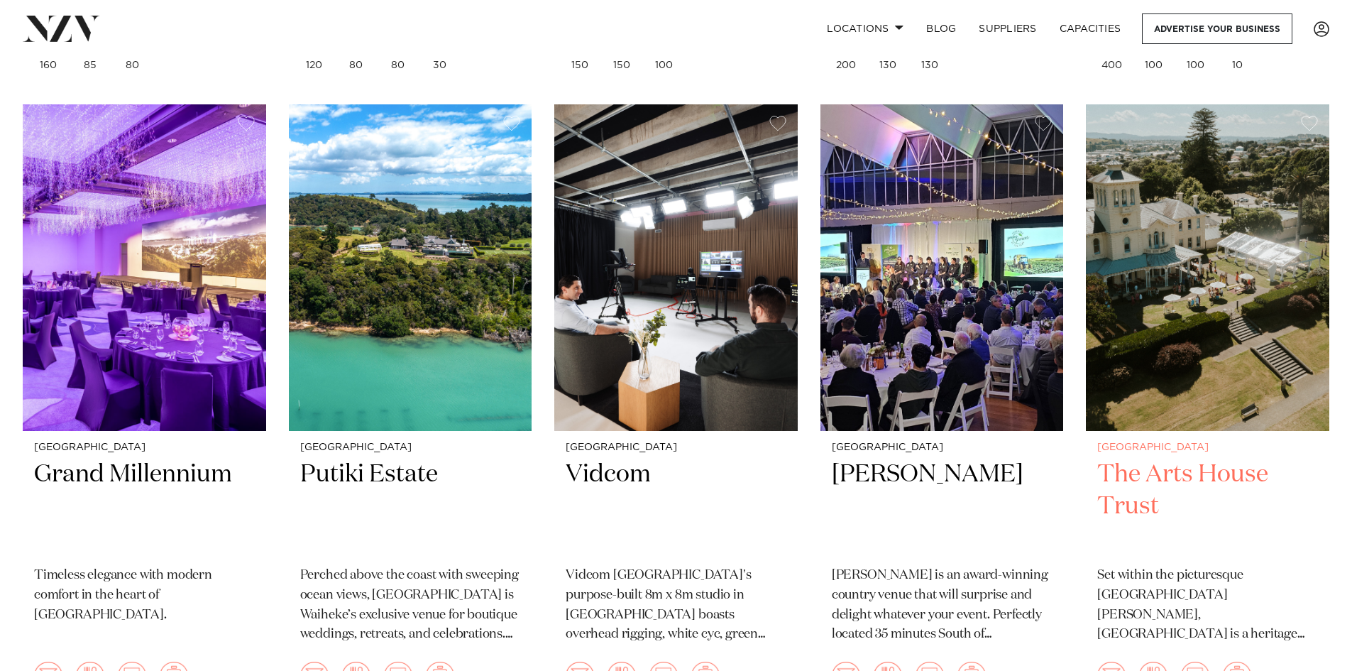
click at [1122, 459] on h2 "The Arts House Trust" at bounding box center [1207, 507] width 221 height 96
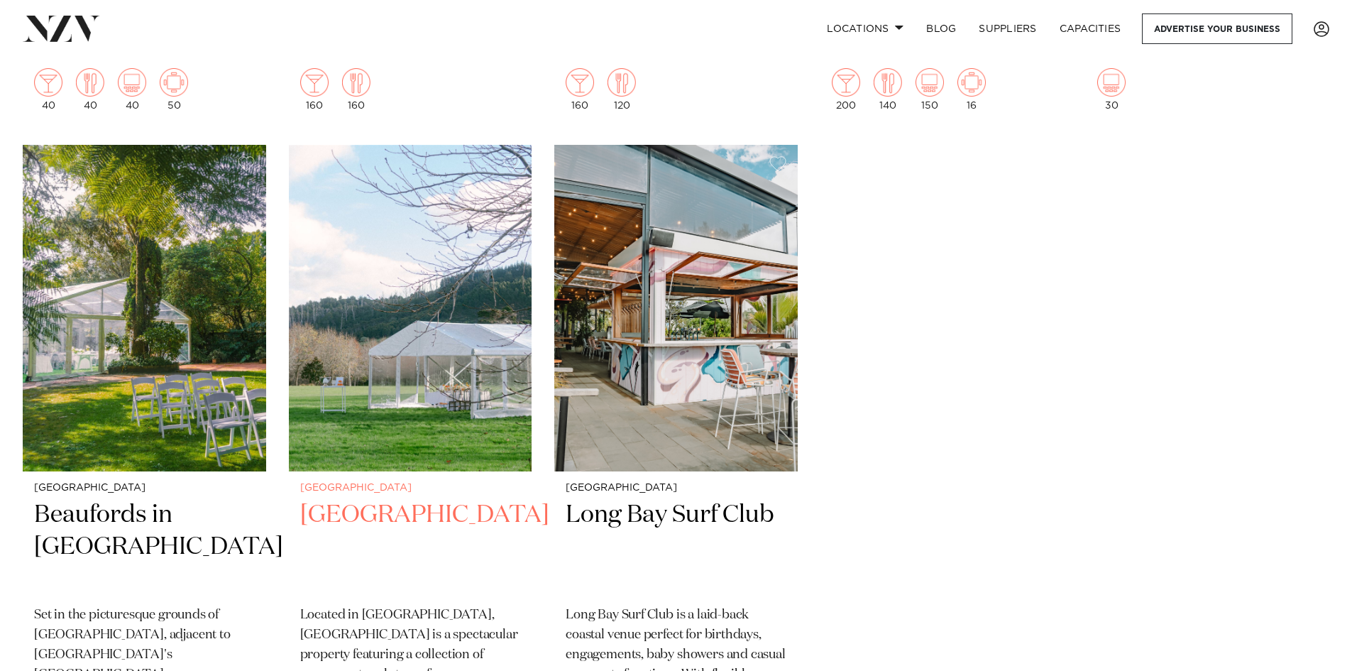
scroll to position [15758, 0]
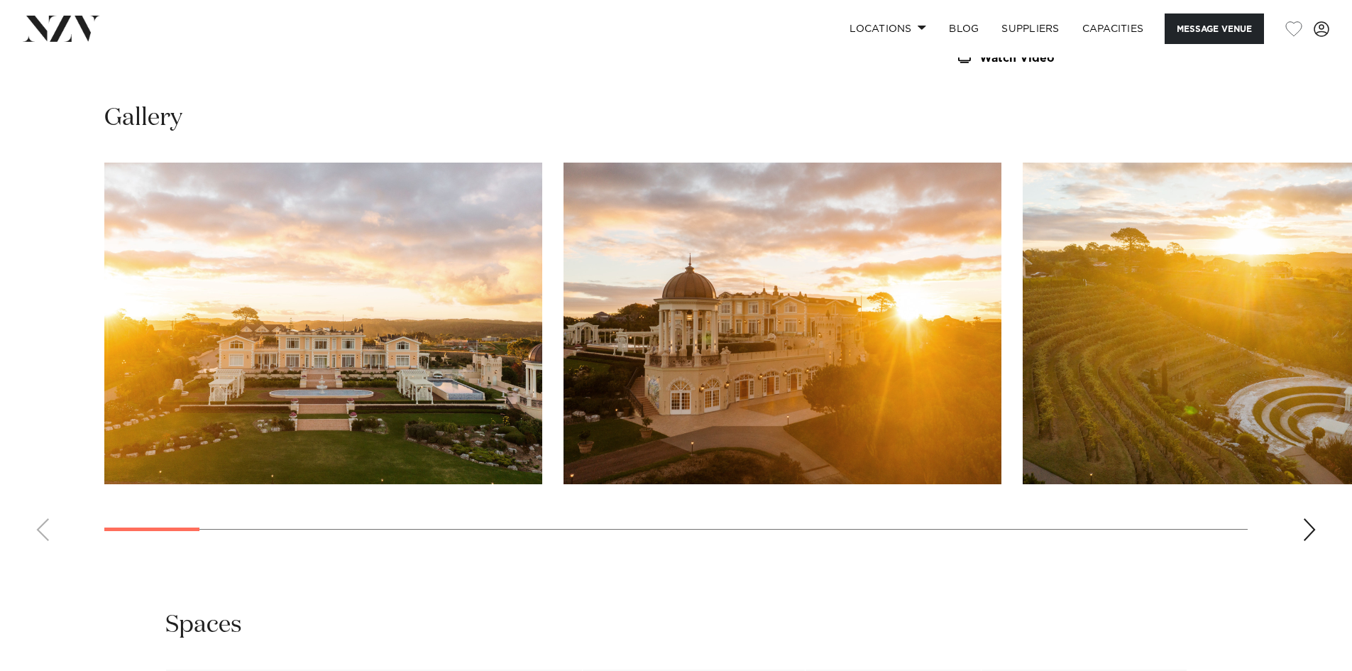
scroll to position [1420, 0]
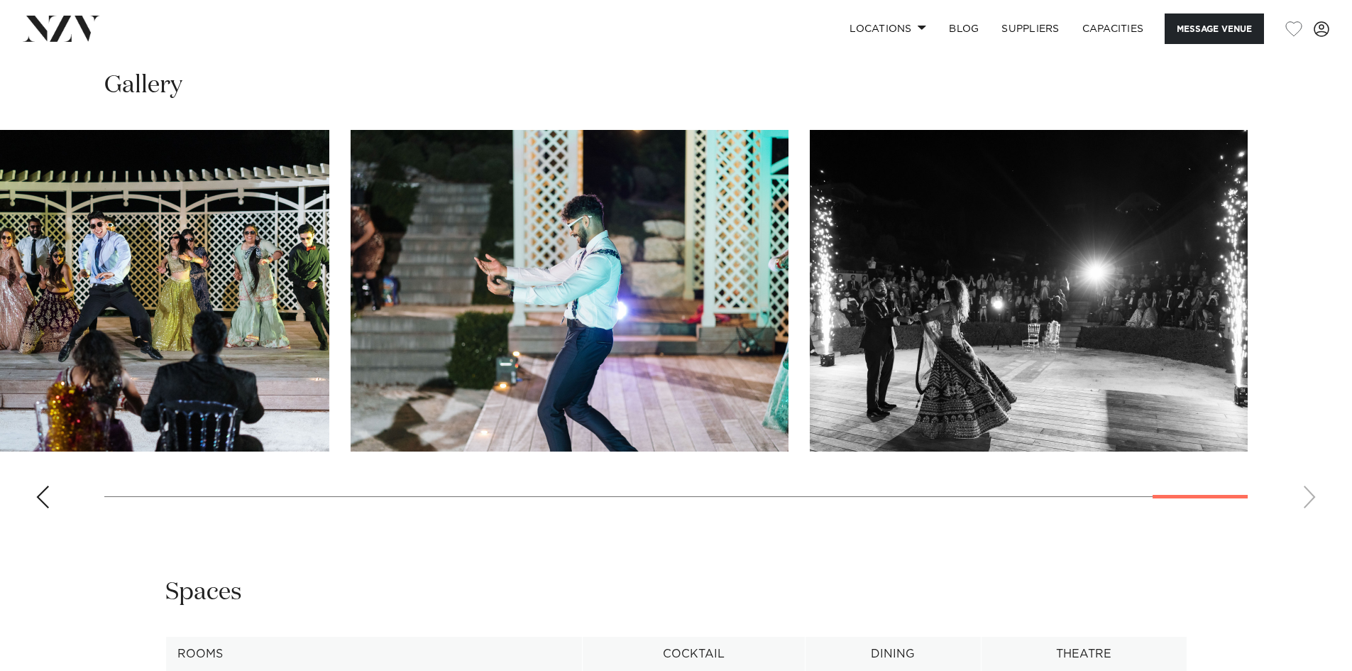
click at [1232, 458] on swiper-container at bounding box center [676, 325] width 1352 height 390
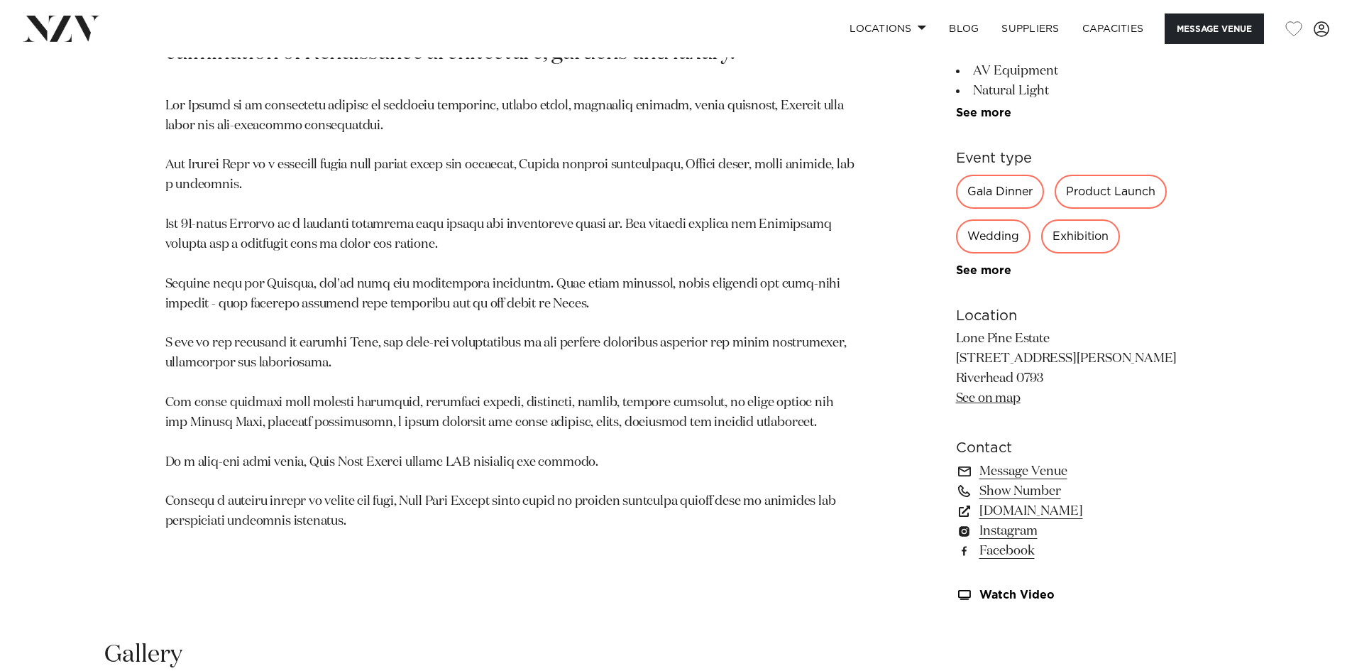
scroll to position [852, 0]
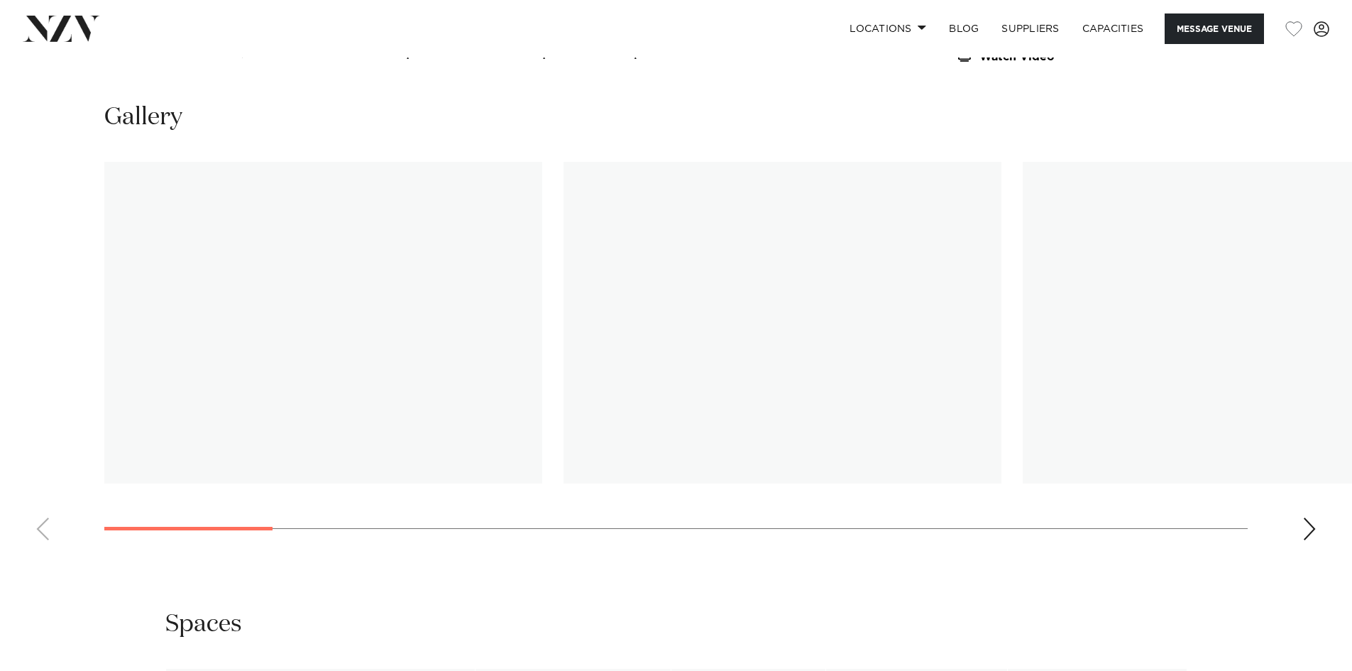
scroll to position [1775, 0]
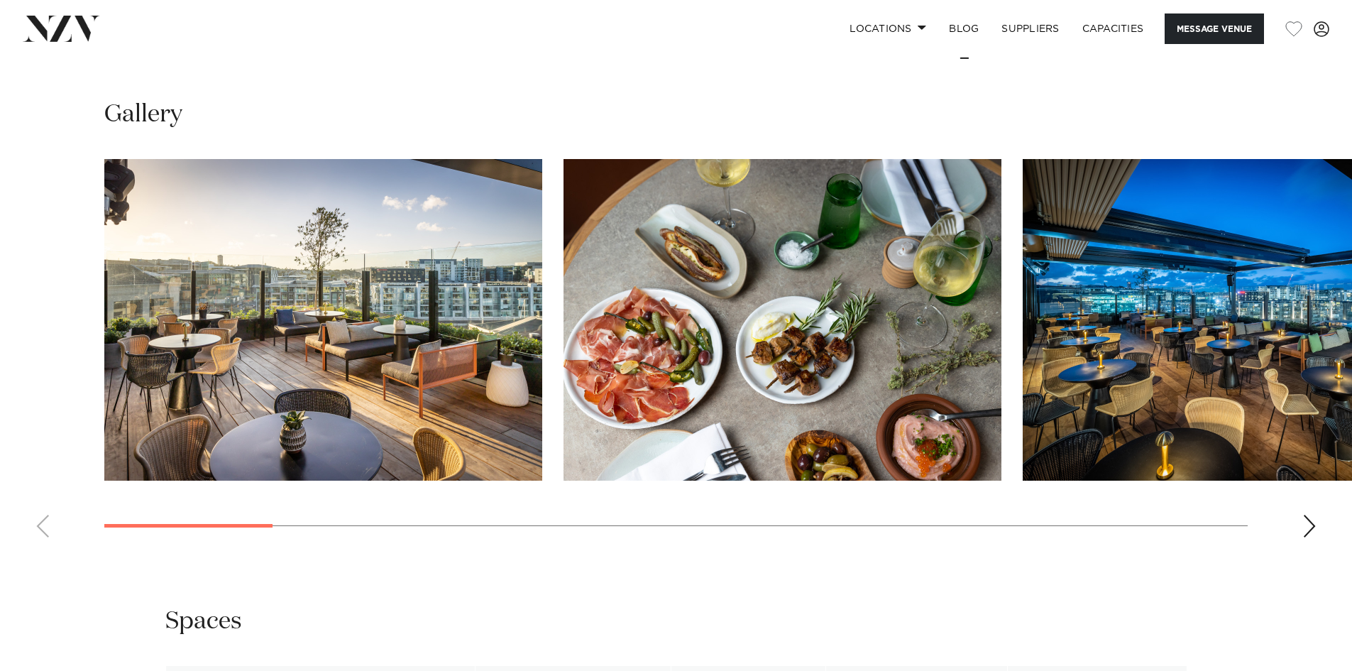
click at [231, 507] on swiper-container at bounding box center [676, 354] width 1352 height 390
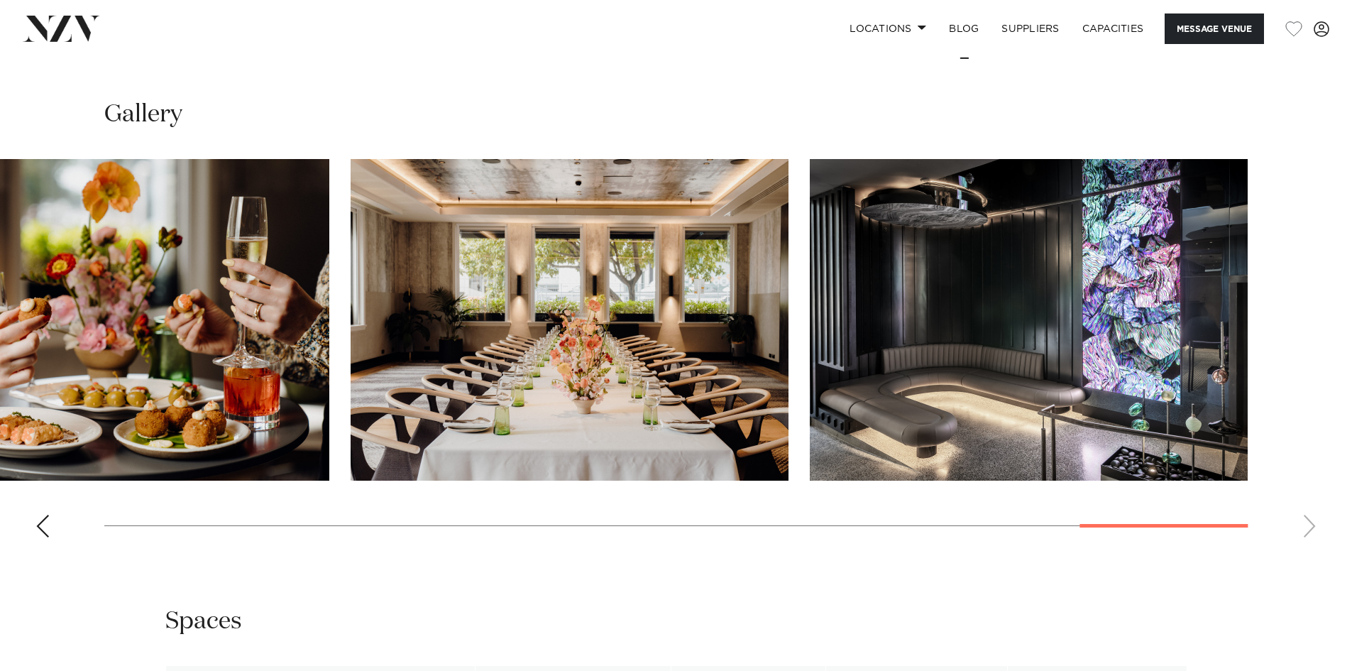
click at [1218, 461] on swiper-container at bounding box center [676, 354] width 1352 height 390
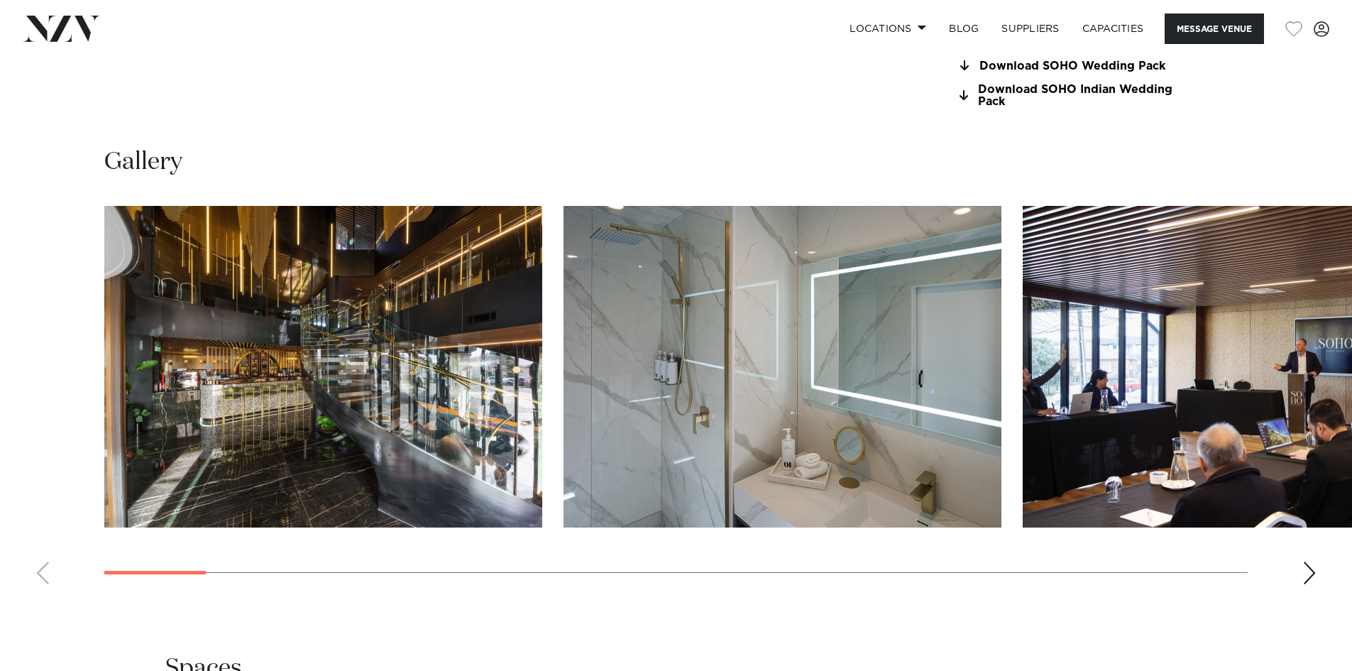
scroll to position [1562, 0]
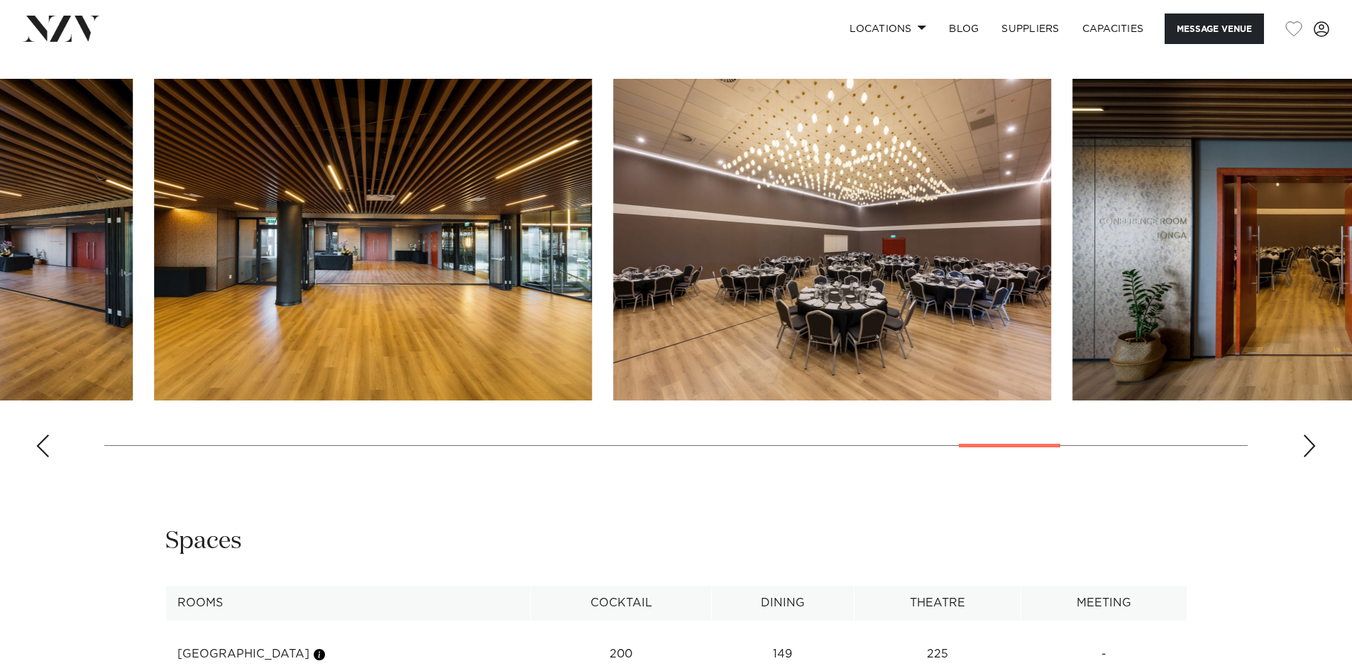
click at [1055, 405] on swiper-container at bounding box center [676, 274] width 1352 height 390
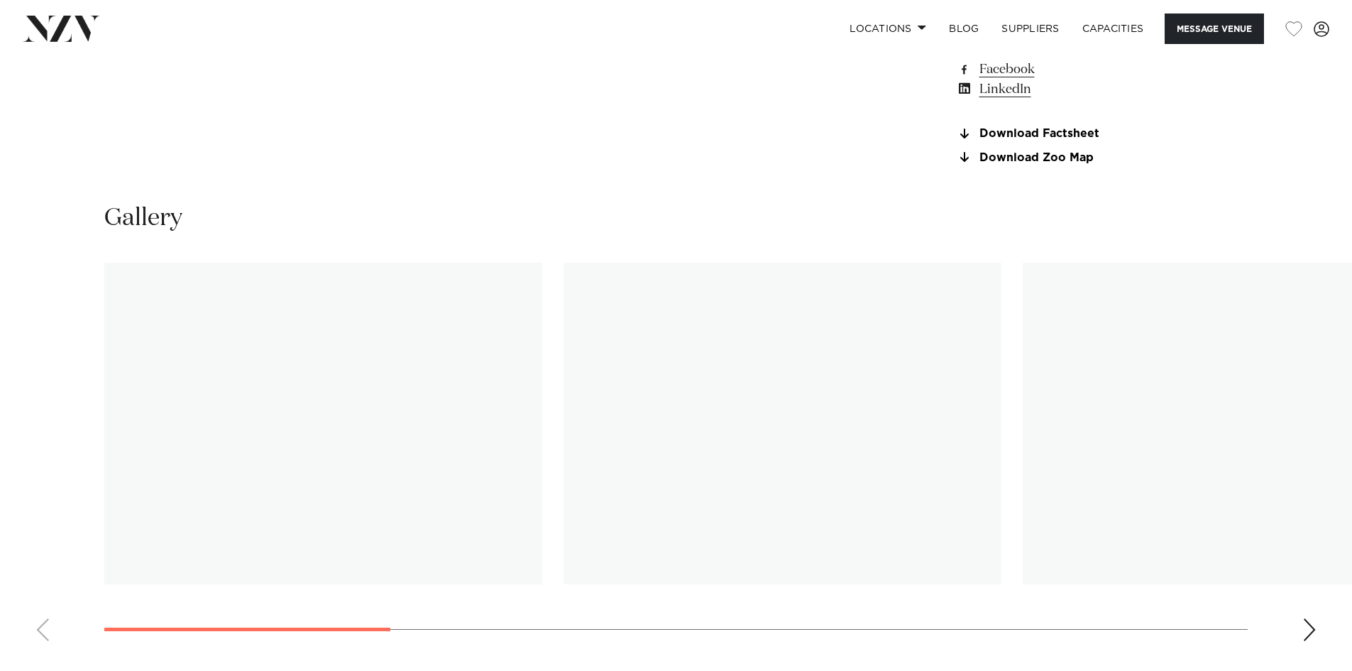
scroll to position [1420, 0]
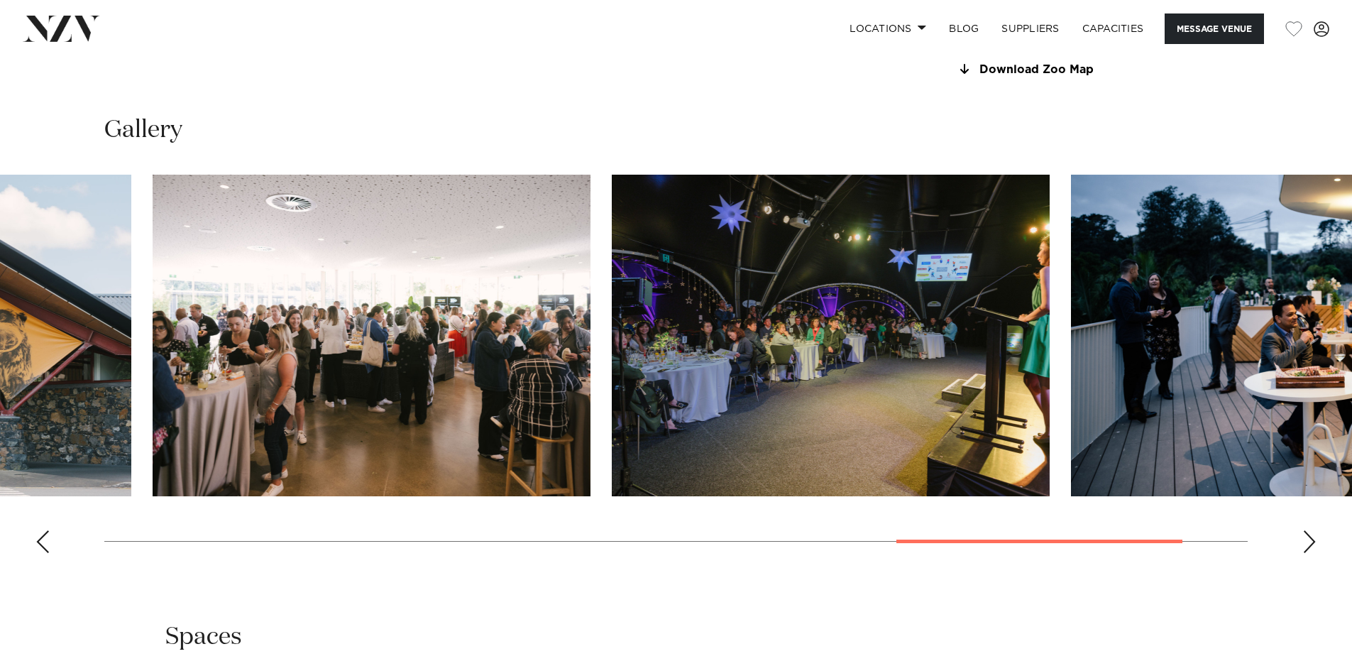
click at [1129, 489] on swiper-container at bounding box center [676, 370] width 1352 height 390
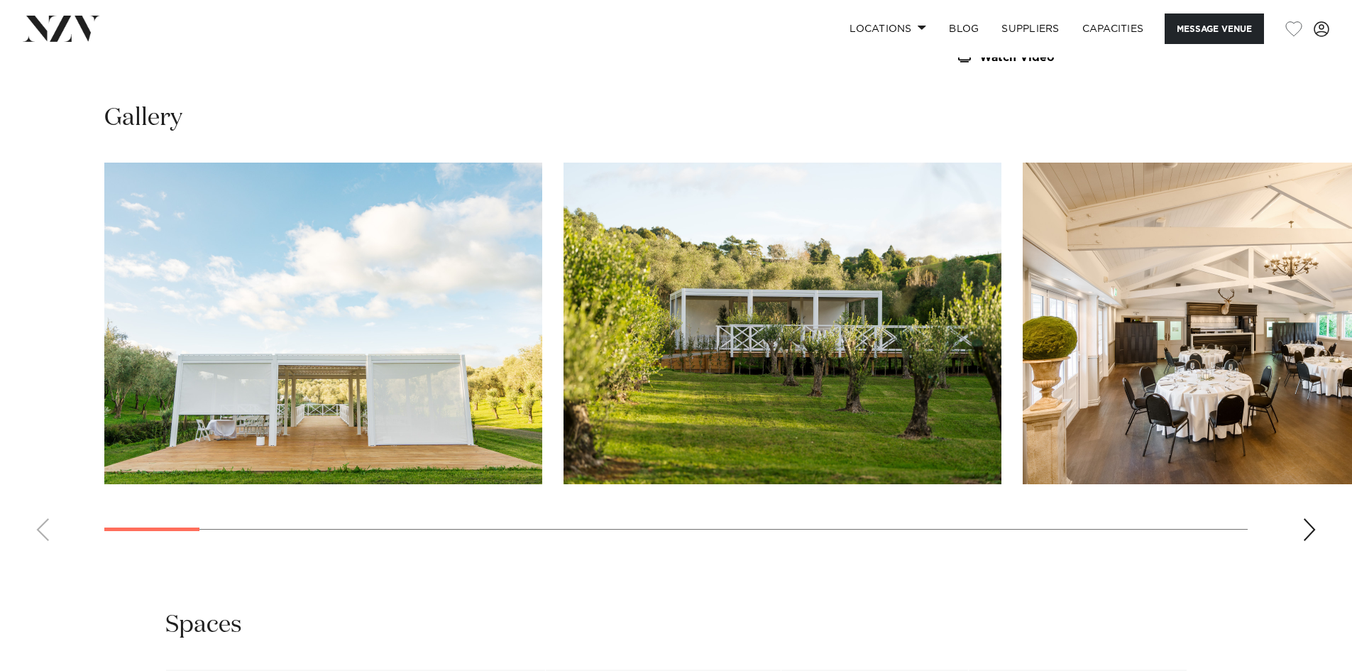
scroll to position [1562, 0]
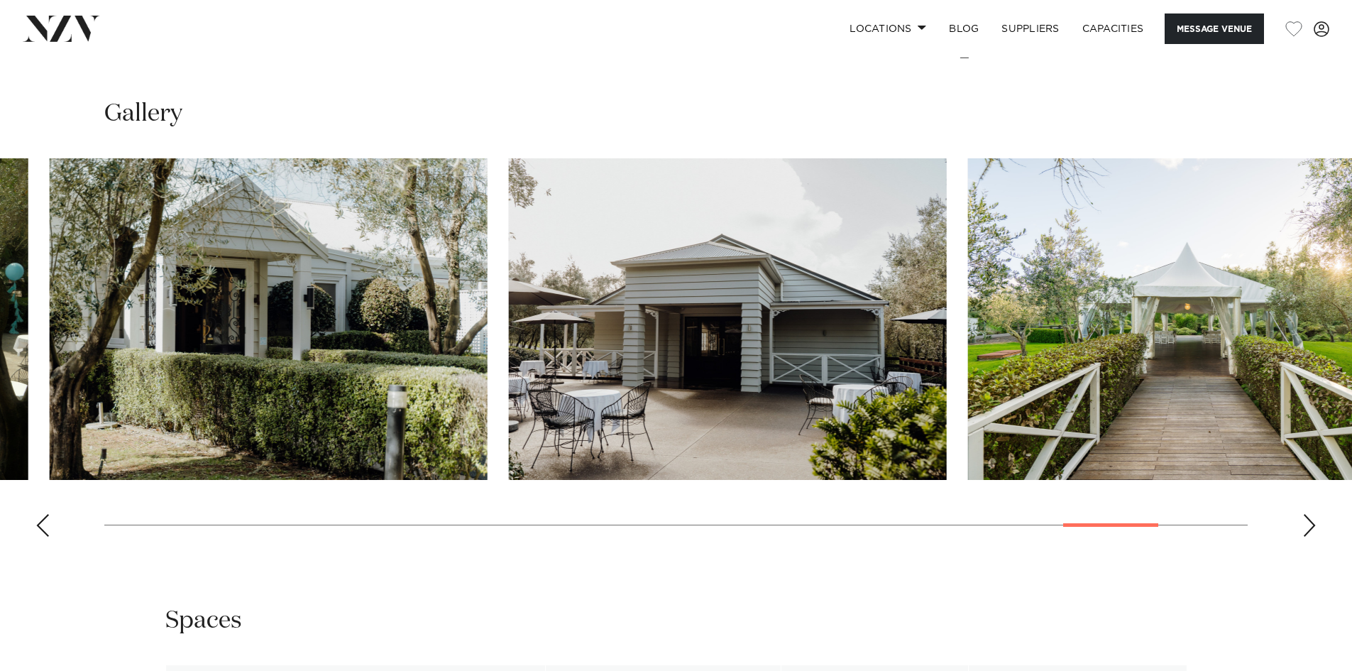
click at [1143, 497] on swiper-container at bounding box center [676, 353] width 1352 height 390
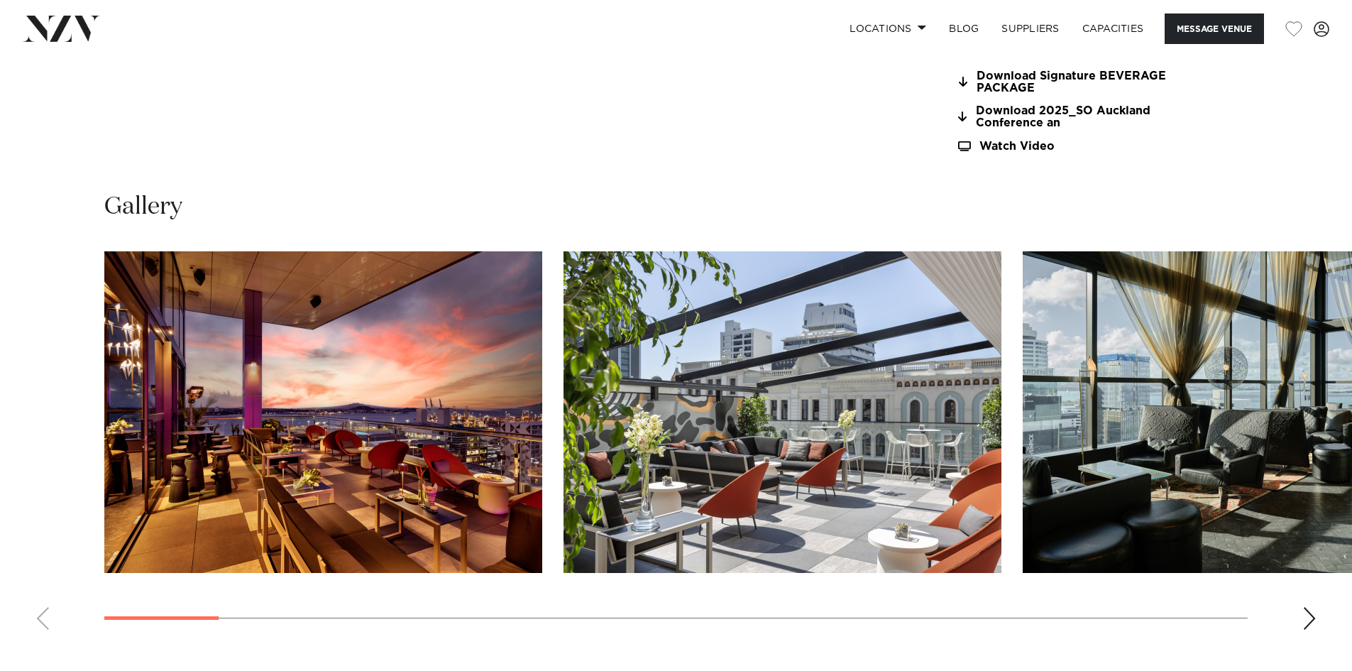
scroll to position [1562, 0]
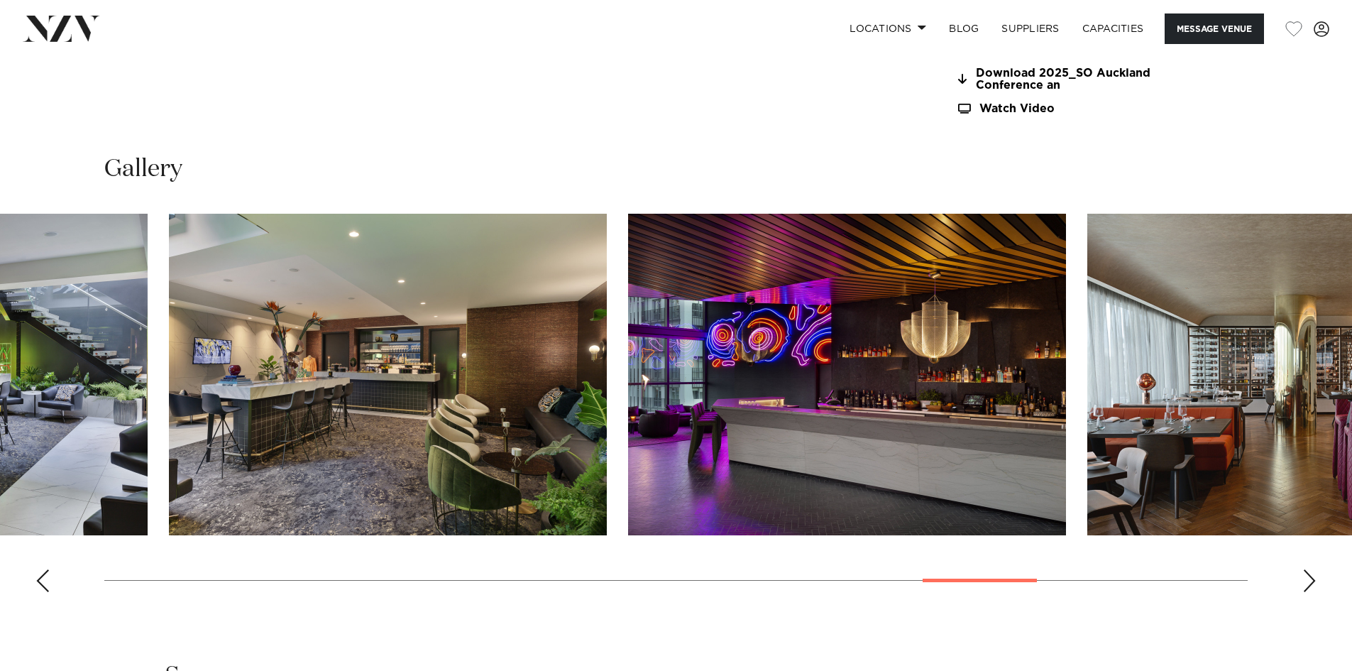
click at [1031, 581] on div at bounding box center [980, 581] width 114 height 4
